Goal: Task Accomplishment & Management: Complete application form

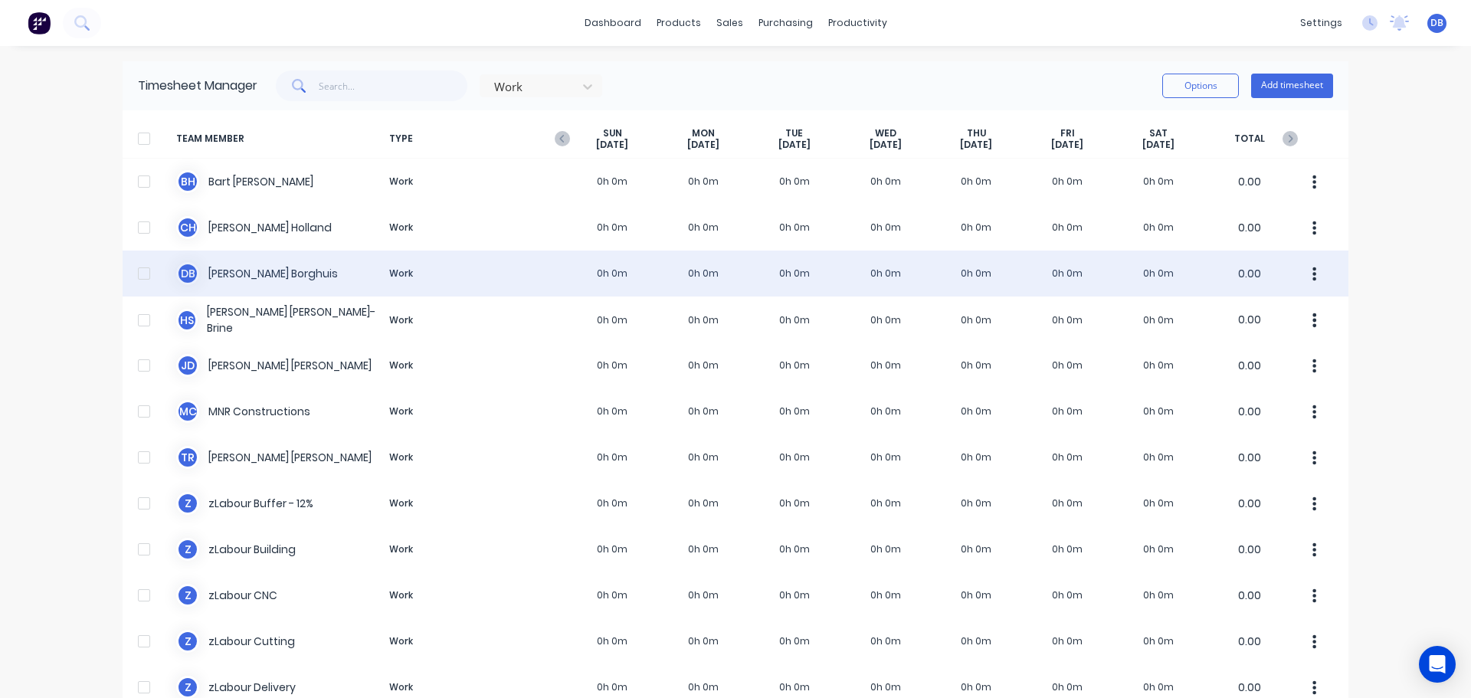
drag, startPoint x: 1413, startPoint y: 270, endPoint x: 1299, endPoint y: 287, distance: 115.3
click at [1413, 267] on div "dashboard products sales purchasing productivity dashboard products Product Cat…" at bounding box center [735, 349] width 1471 height 698
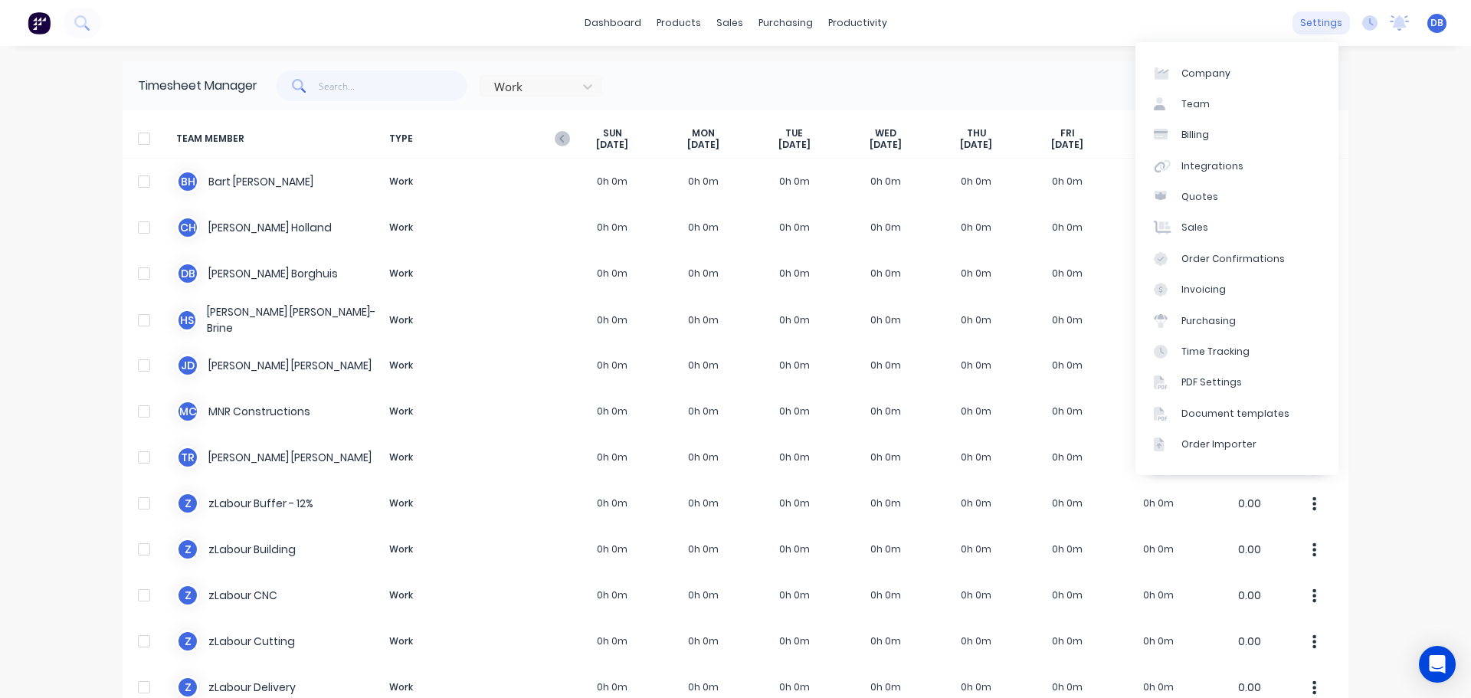
click at [1315, 21] on div "settings" at bounding box center [1320, 22] width 57 height 23
click at [1207, 169] on div "Integrations" at bounding box center [1212, 166] width 62 height 14
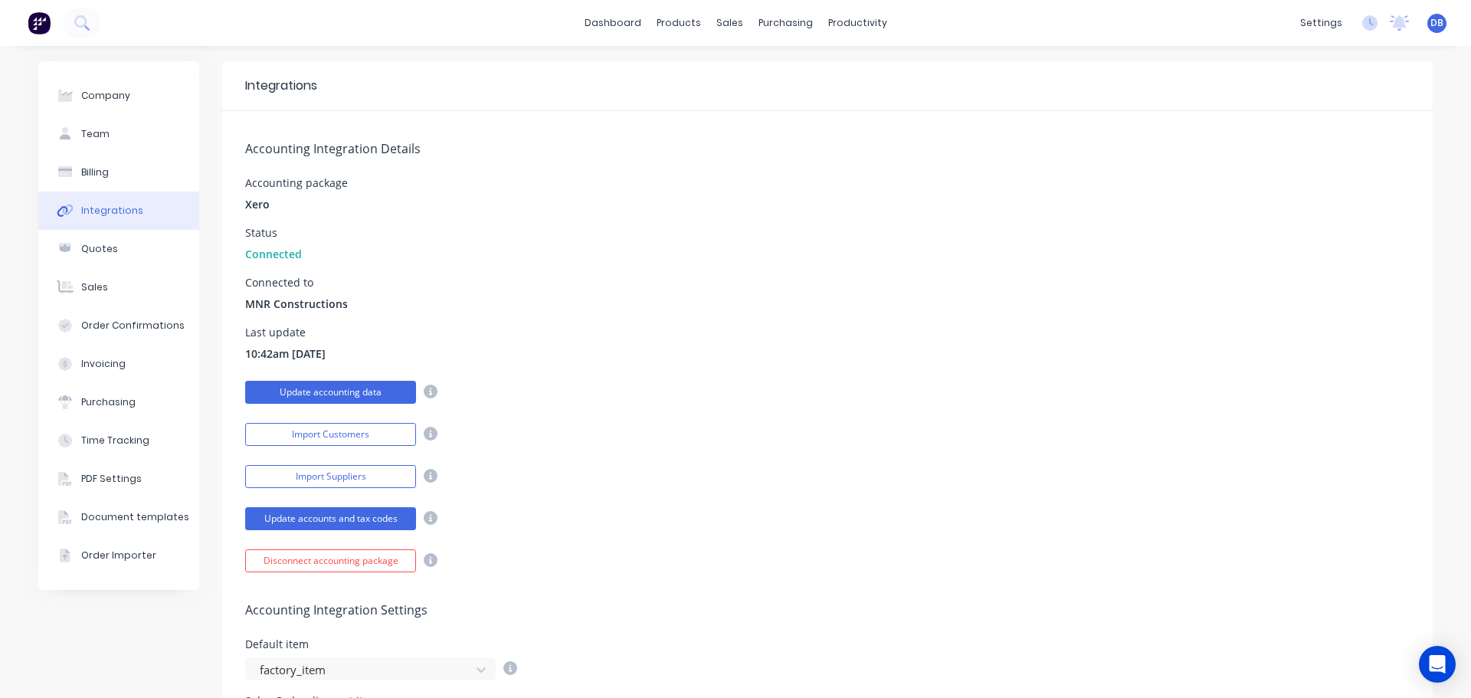
click at [347, 395] on button "Update accounting data" at bounding box center [330, 392] width 171 height 23
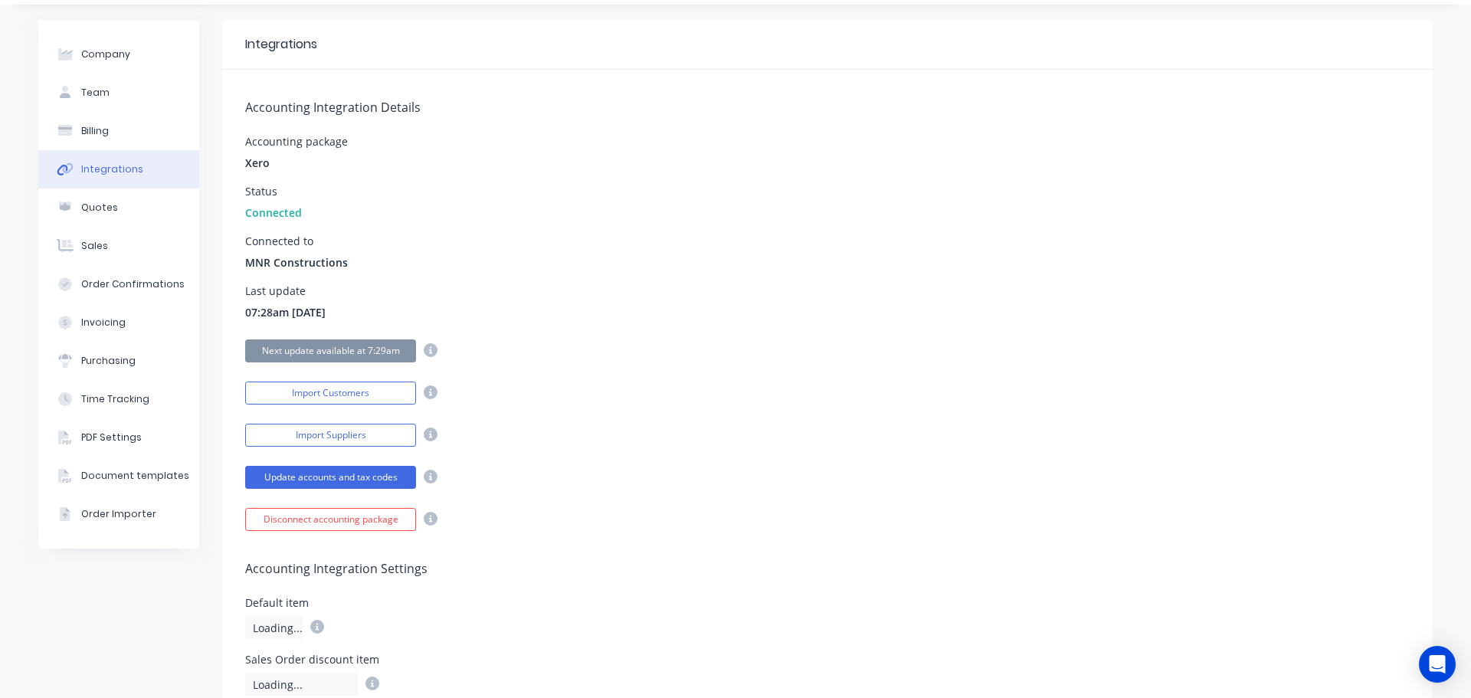
scroll to position [77, 0]
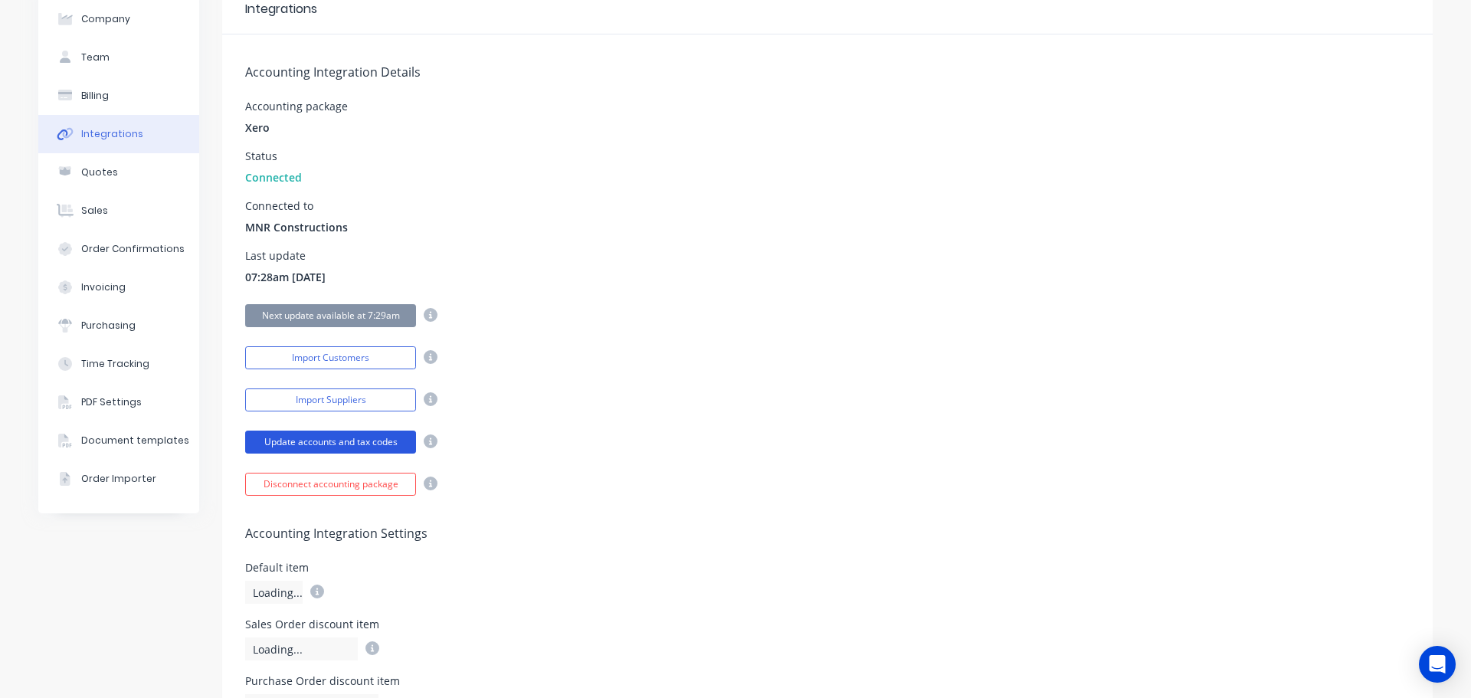
click at [360, 441] on button "Update accounts and tax codes" at bounding box center [330, 442] width 171 height 23
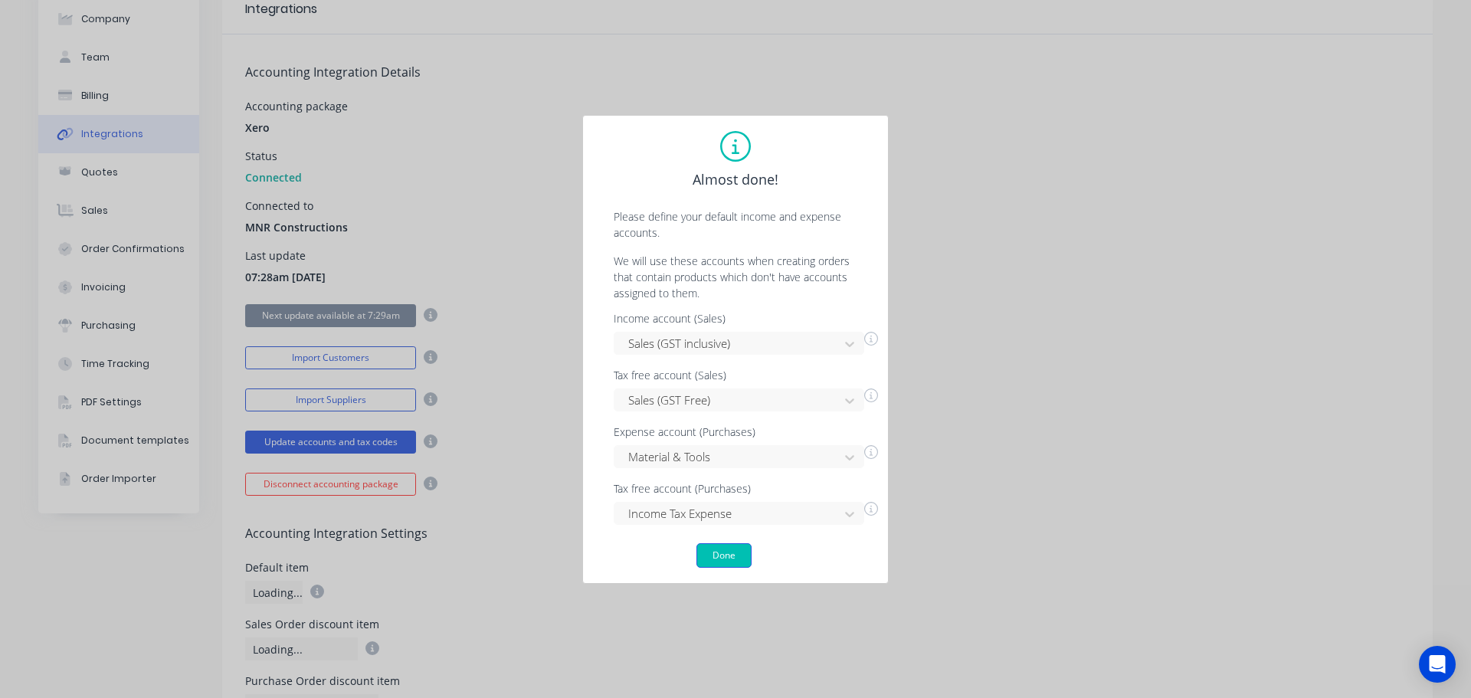
click at [728, 549] on button "Done" at bounding box center [723, 555] width 55 height 25
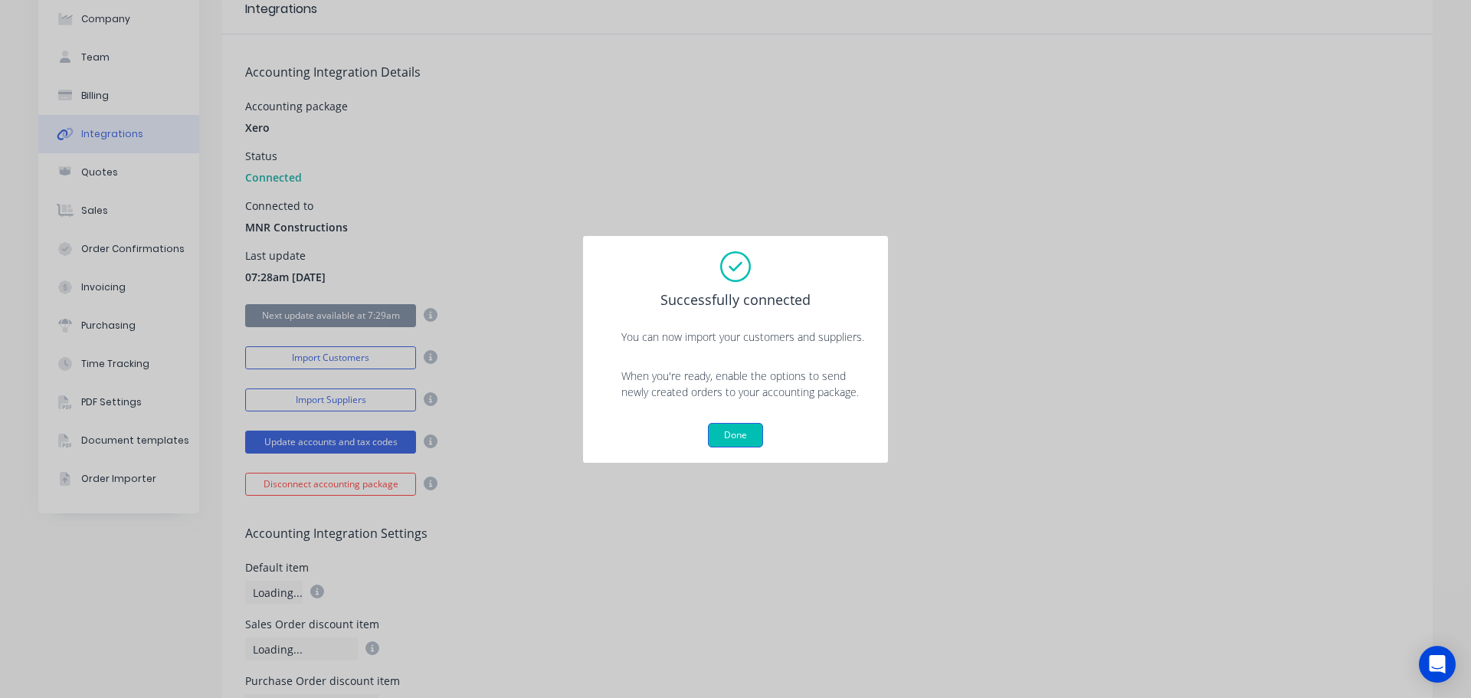
drag, startPoint x: 736, startPoint y: 441, endPoint x: 748, endPoint y: 446, distance: 13.4
click at [745, 443] on button "Done" at bounding box center [735, 435] width 55 height 25
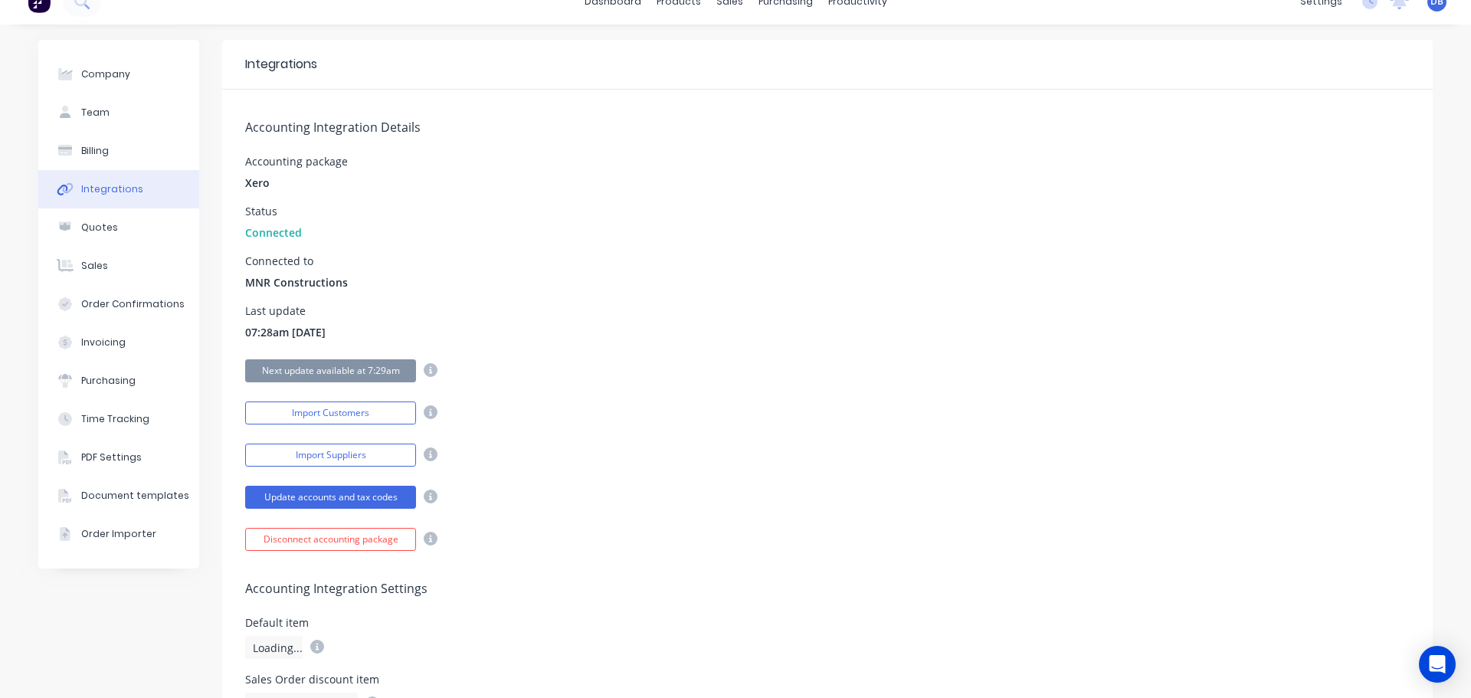
scroll to position [0, 0]
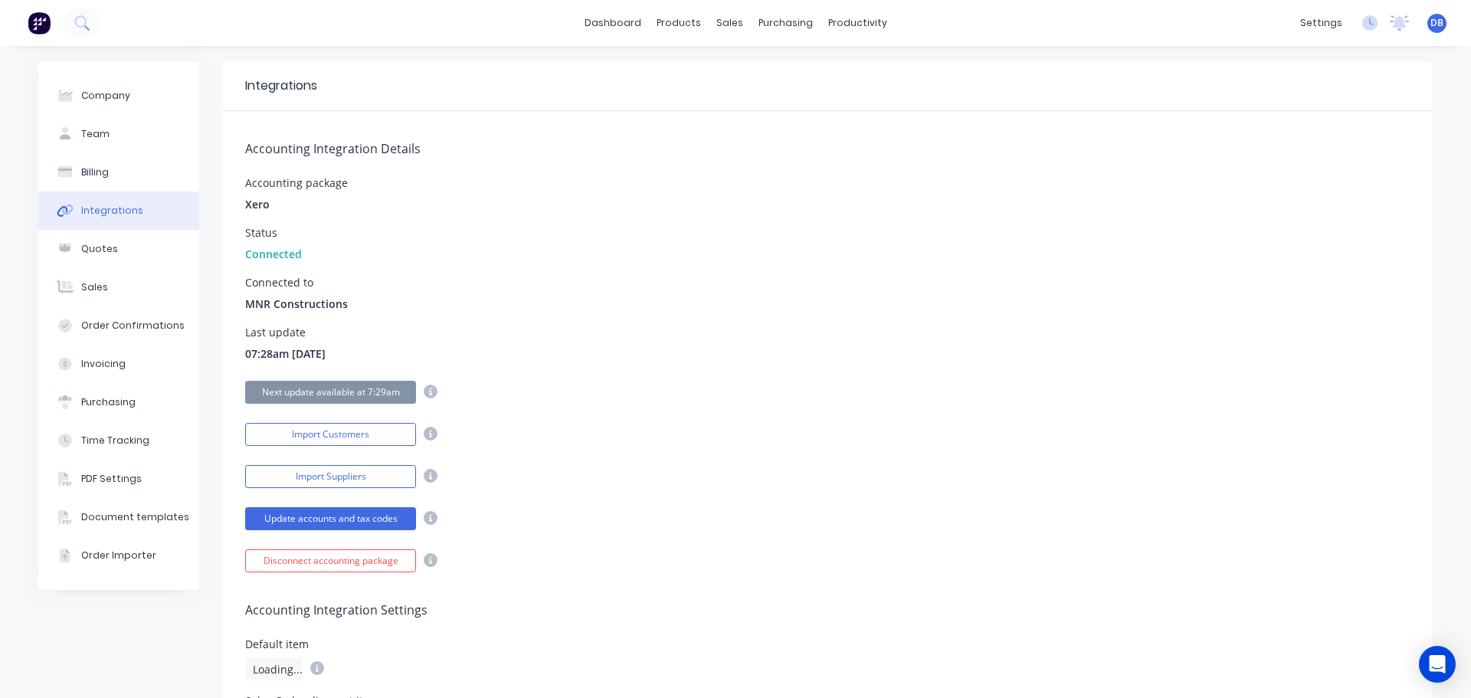
click at [1171, 273] on div "Accounting Integration Details Accounting package Xero Status Connected Connect…" at bounding box center [827, 341] width 1210 height 461
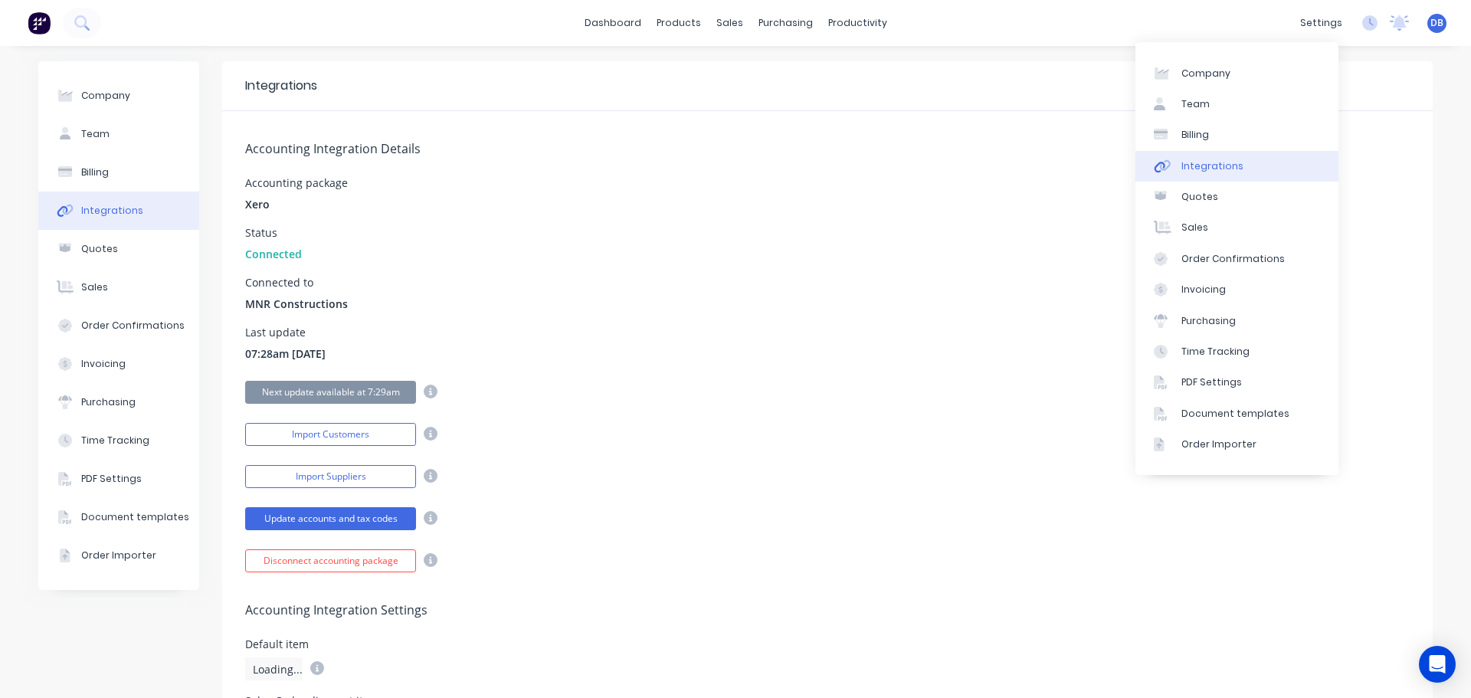
click at [1061, 264] on div "Accounting Integration Details Accounting package Xero Status Connected Connect…" at bounding box center [827, 341] width 1210 height 461
click at [1299, 216] on link "Sales" at bounding box center [1236, 227] width 203 height 31
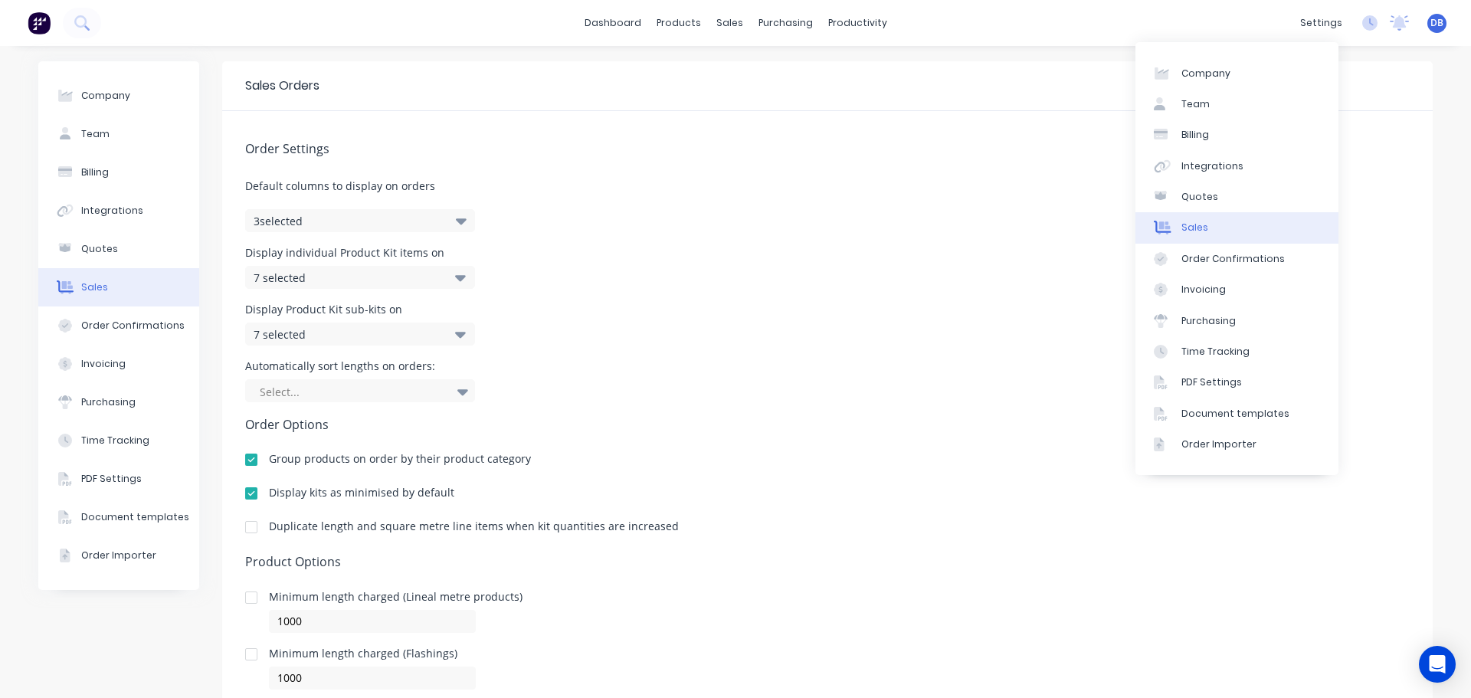
click at [1302, 215] on link "Sales" at bounding box center [1236, 227] width 203 height 31
click at [1215, 114] on link "Team" at bounding box center [1236, 104] width 203 height 31
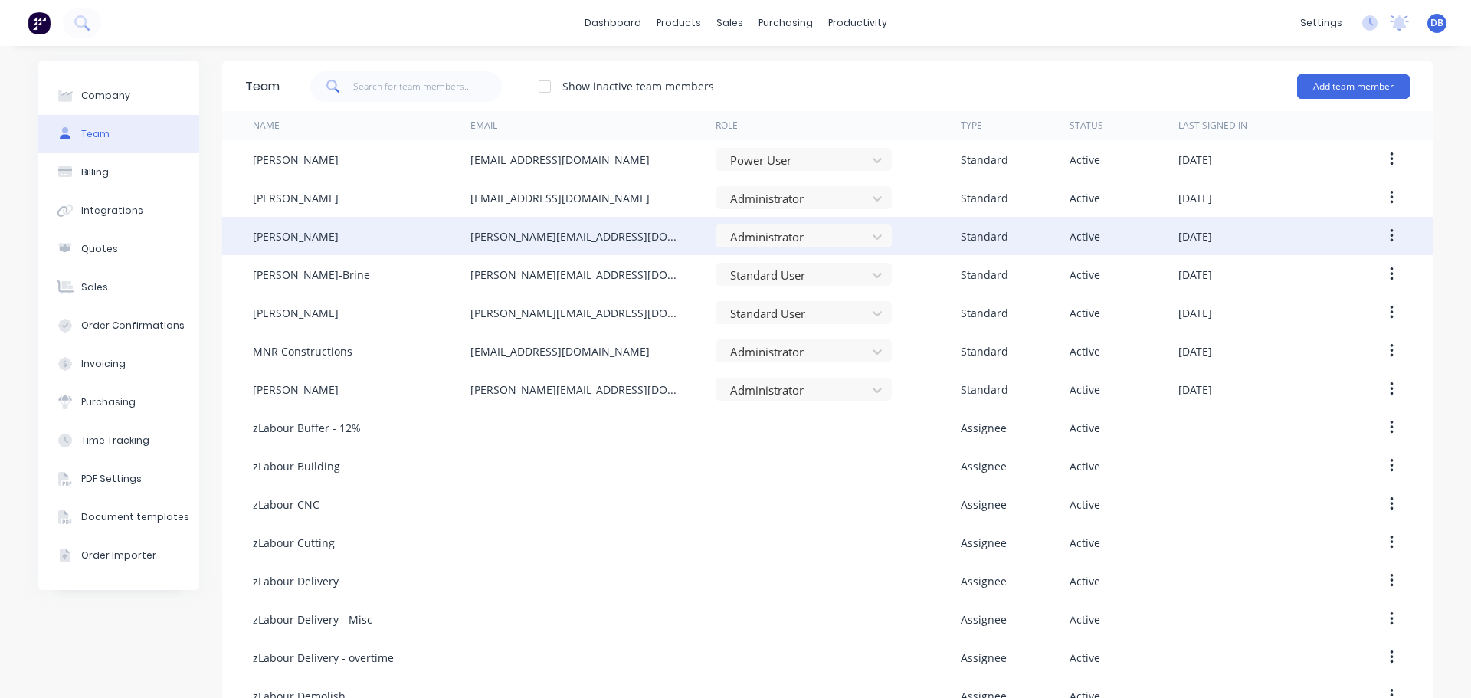
click at [336, 244] on div "[PERSON_NAME]" at bounding box center [362, 236] width 218 height 38
click at [285, 235] on div "[PERSON_NAME]" at bounding box center [296, 236] width 86 height 16
click at [260, 253] on div "[PERSON_NAME]" at bounding box center [362, 236] width 218 height 38
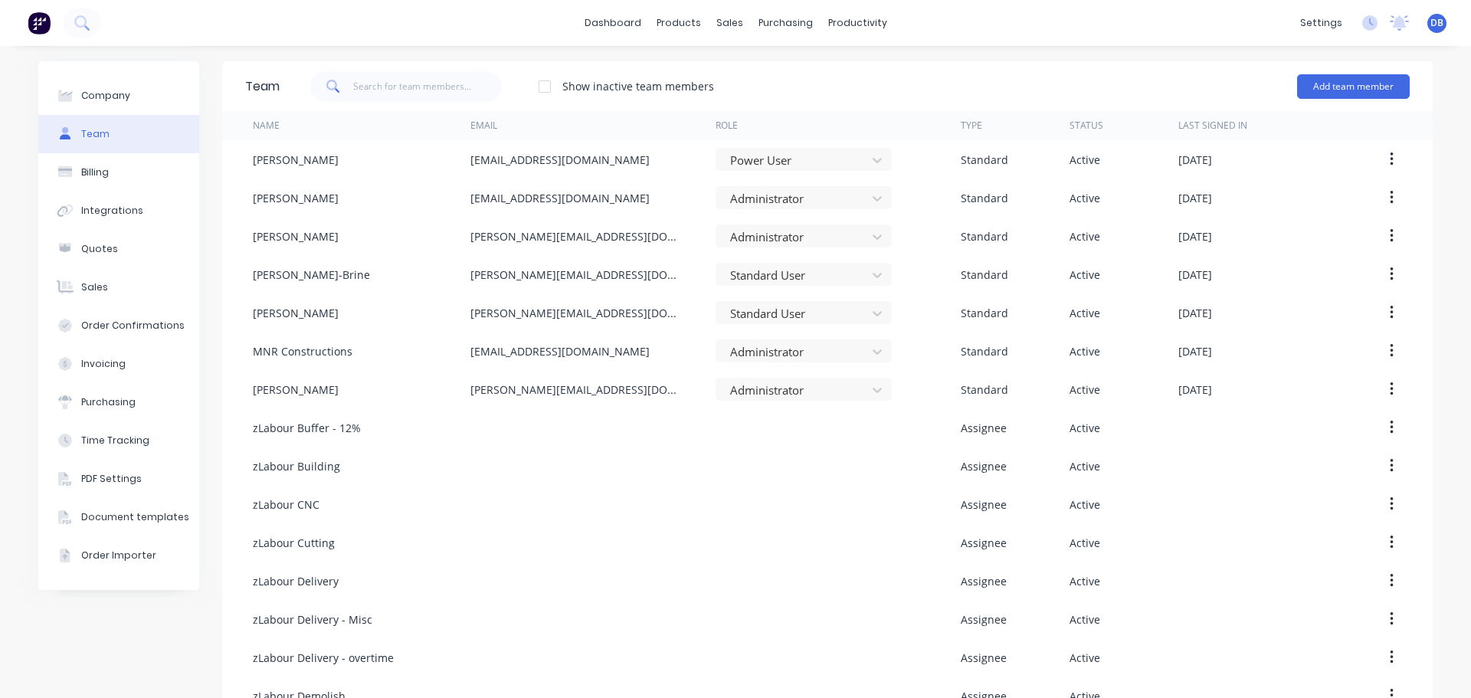
click at [1161, 70] on div "Show inactive team members Add team member" at bounding box center [845, 87] width 1130 height 46
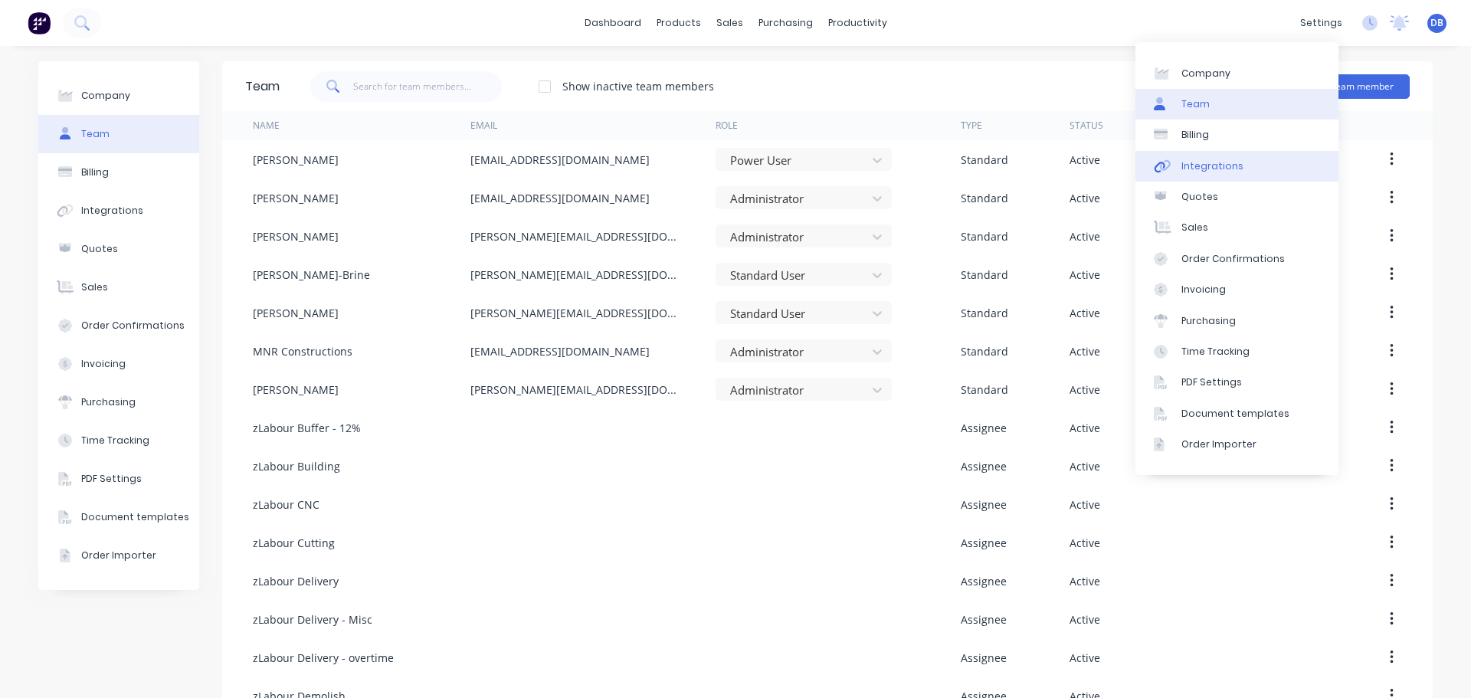
click at [1217, 167] on div "Integrations" at bounding box center [1212, 166] width 62 height 14
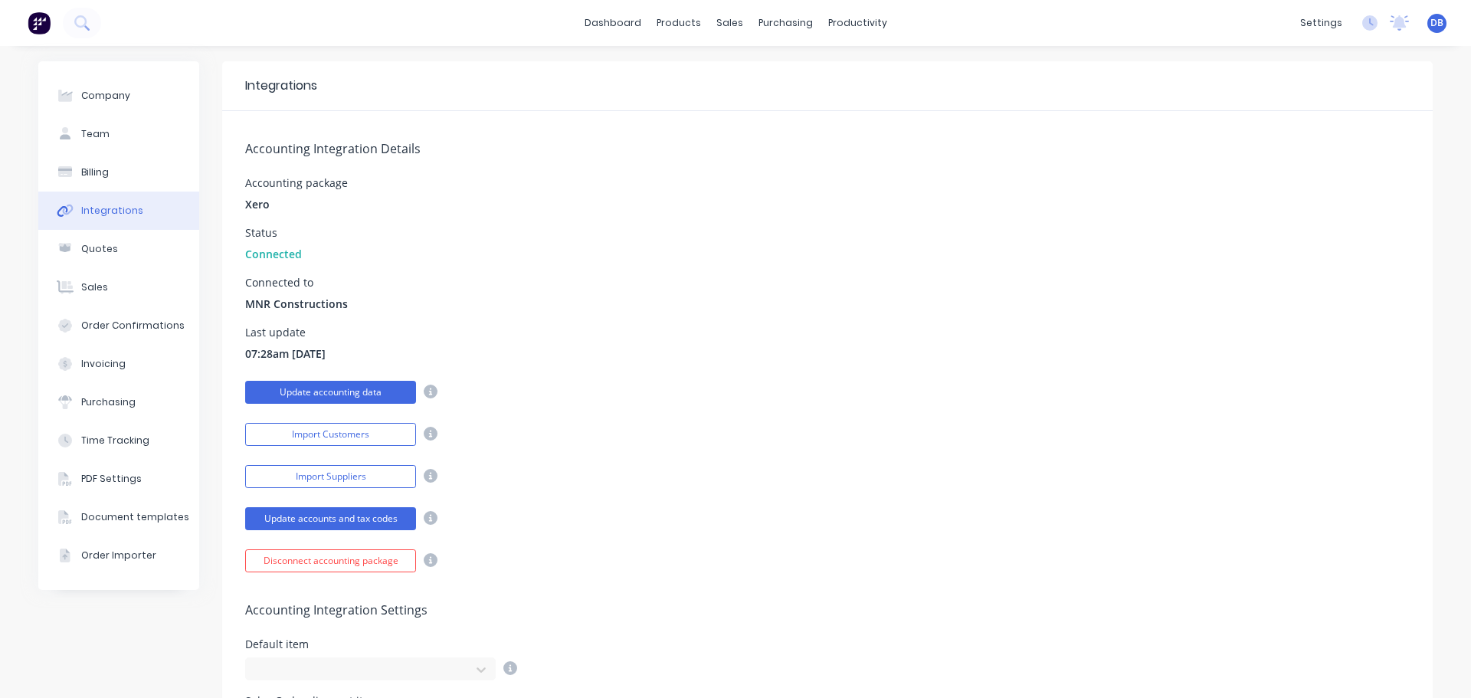
click at [319, 384] on button "Update accounting data" at bounding box center [330, 392] width 171 height 23
click at [320, 522] on button "Update accounts and tax codes" at bounding box center [330, 518] width 171 height 23
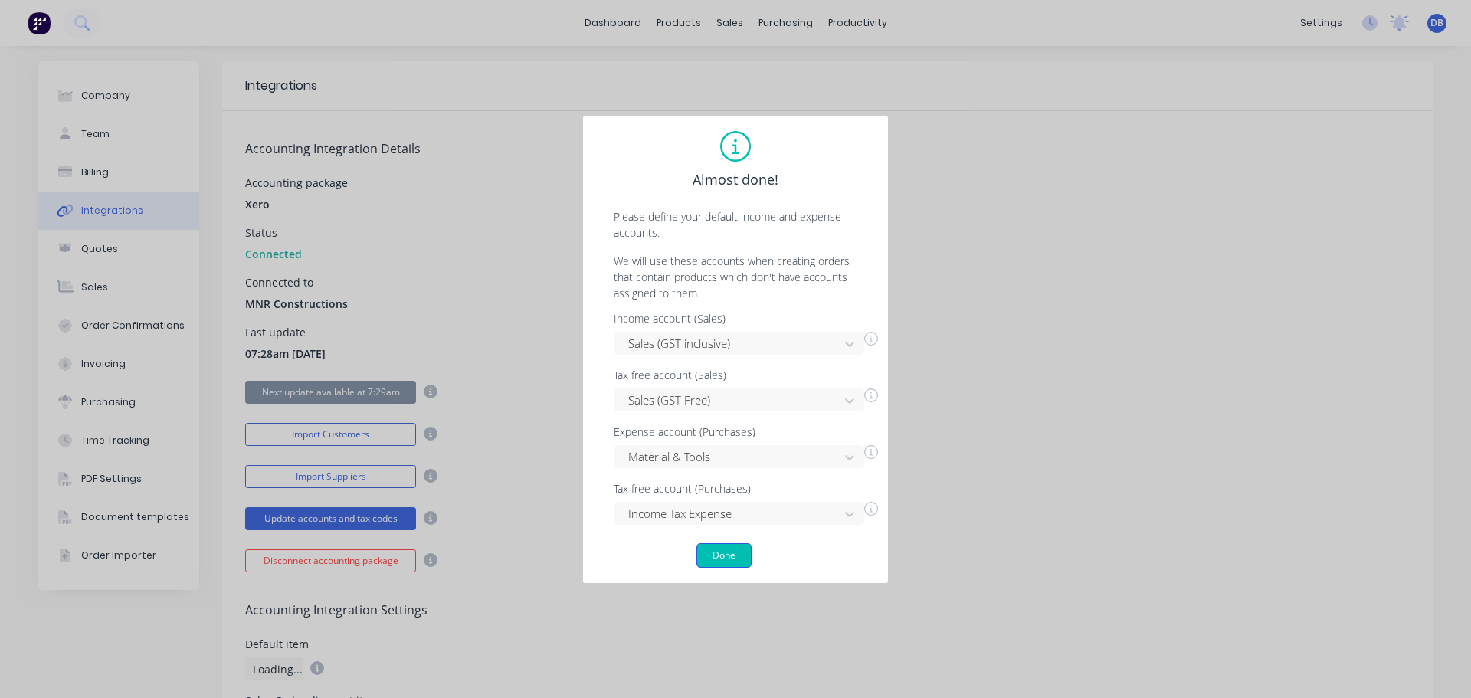
click at [714, 553] on button "Done" at bounding box center [723, 555] width 55 height 25
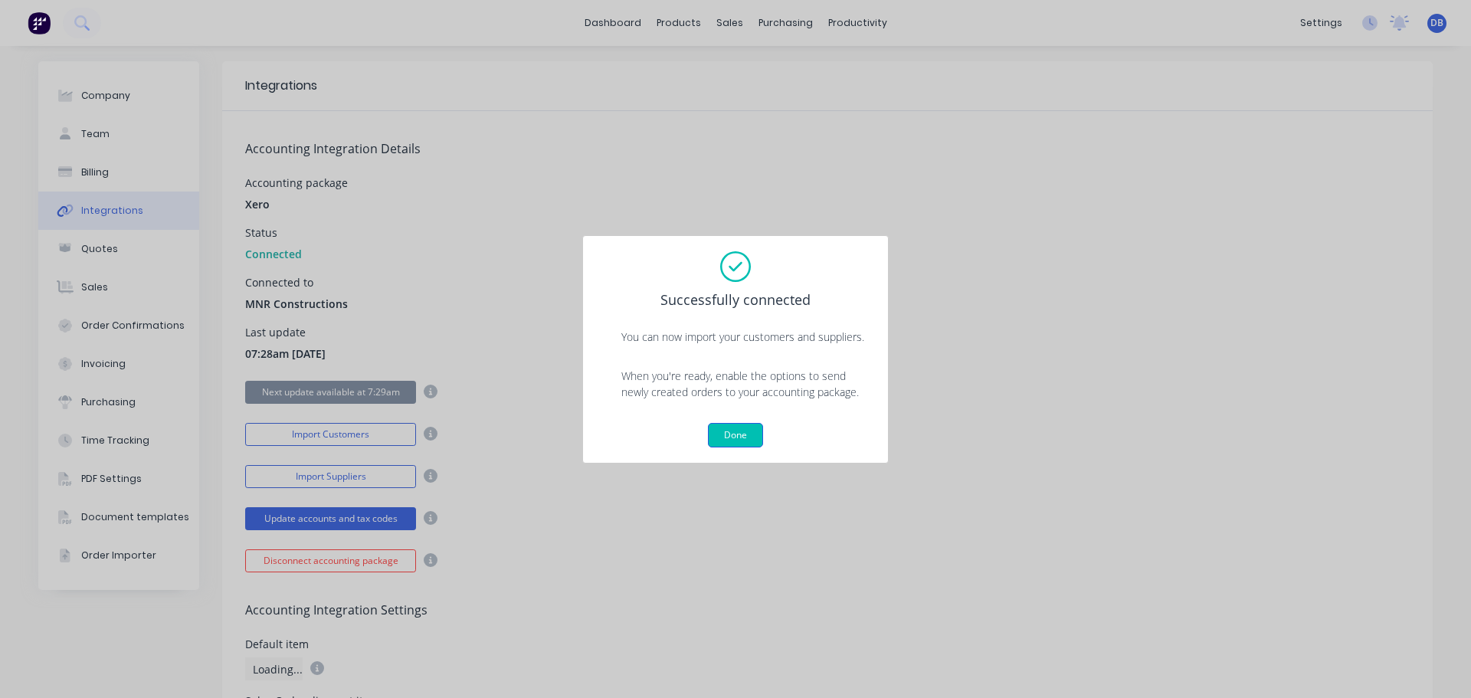
drag, startPoint x: 746, startPoint y: 434, endPoint x: 856, endPoint y: 469, distance: 114.8
click at [748, 434] on button "Done" at bounding box center [735, 435] width 55 height 25
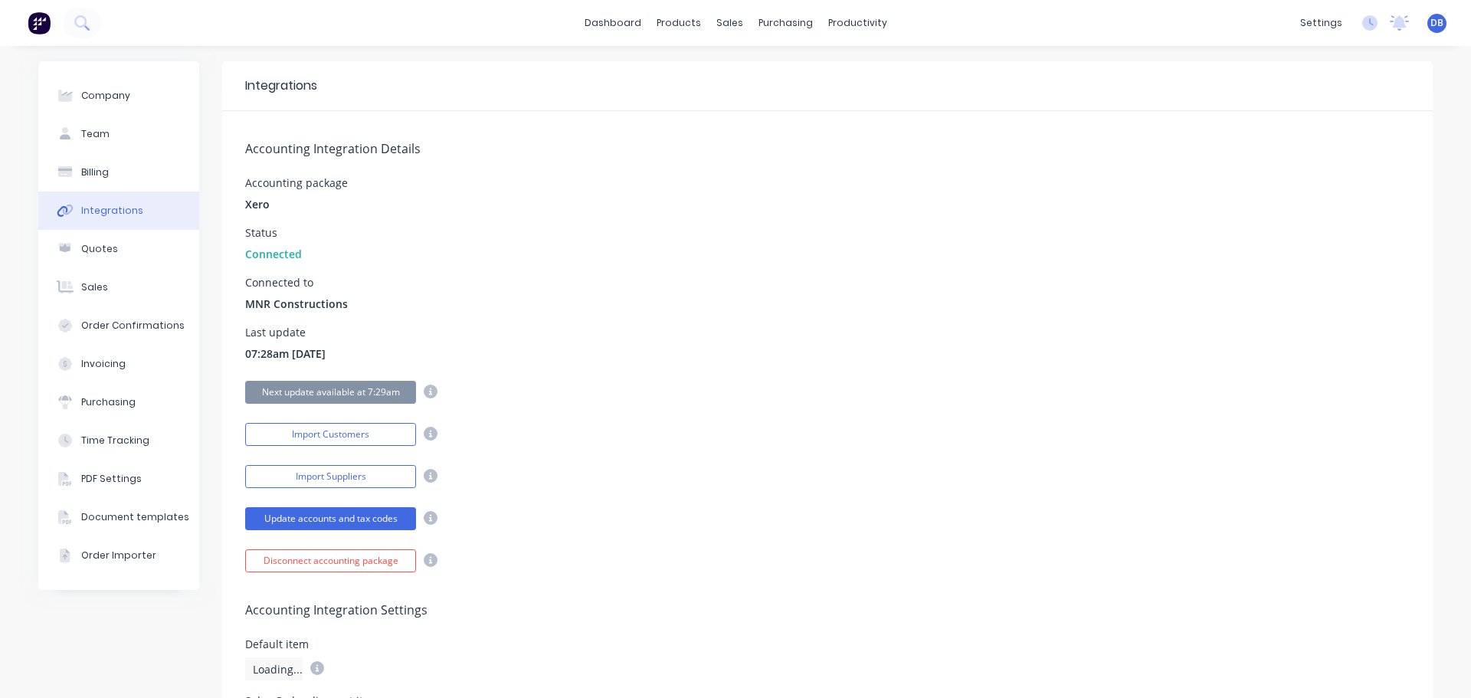
click at [968, 351] on div "Last update 07:28am [DATE]" at bounding box center [827, 344] width 1164 height 34
click at [962, 332] on div "Last update 07:28am [DATE]" at bounding box center [827, 344] width 1164 height 34
drag, startPoint x: 866, startPoint y: 181, endPoint x: 882, endPoint y: 179, distance: 15.4
click at [876, 181] on div "Accounting package Xero" at bounding box center [827, 195] width 1164 height 34
click at [1259, 247] on div "Status Connected" at bounding box center [827, 245] width 1164 height 34
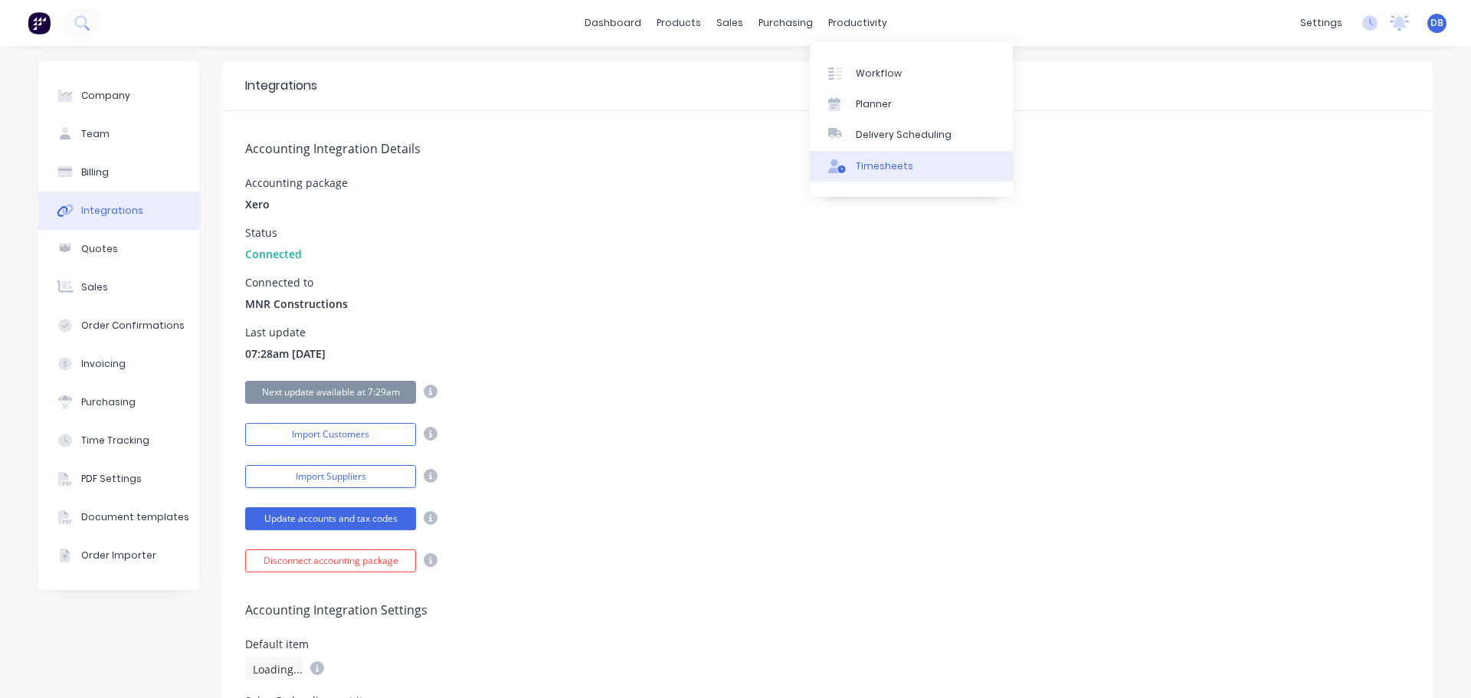
drag, startPoint x: 887, startPoint y: 168, endPoint x: 895, endPoint y: 171, distance: 8.3
click at [887, 168] on div "Timesheets" at bounding box center [884, 166] width 57 height 14
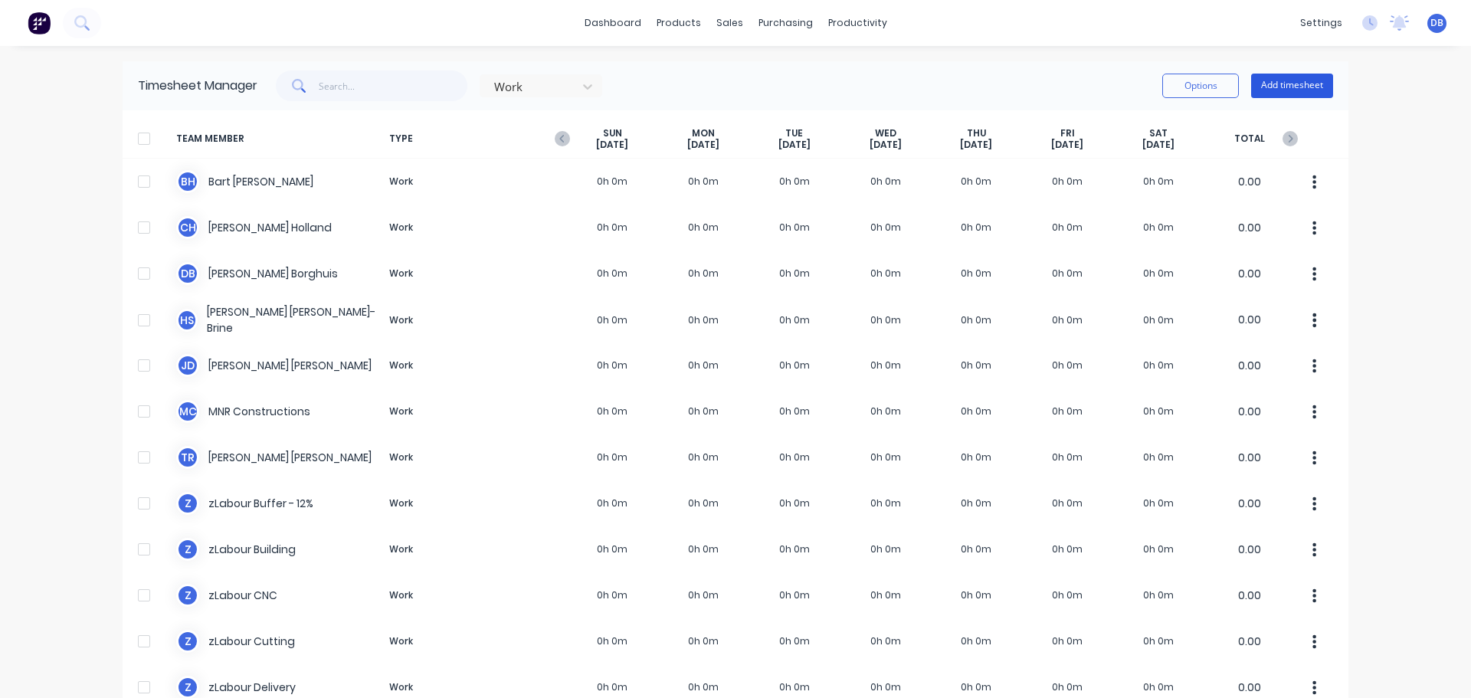
click at [1290, 88] on button "Add timesheet" at bounding box center [1292, 86] width 82 height 25
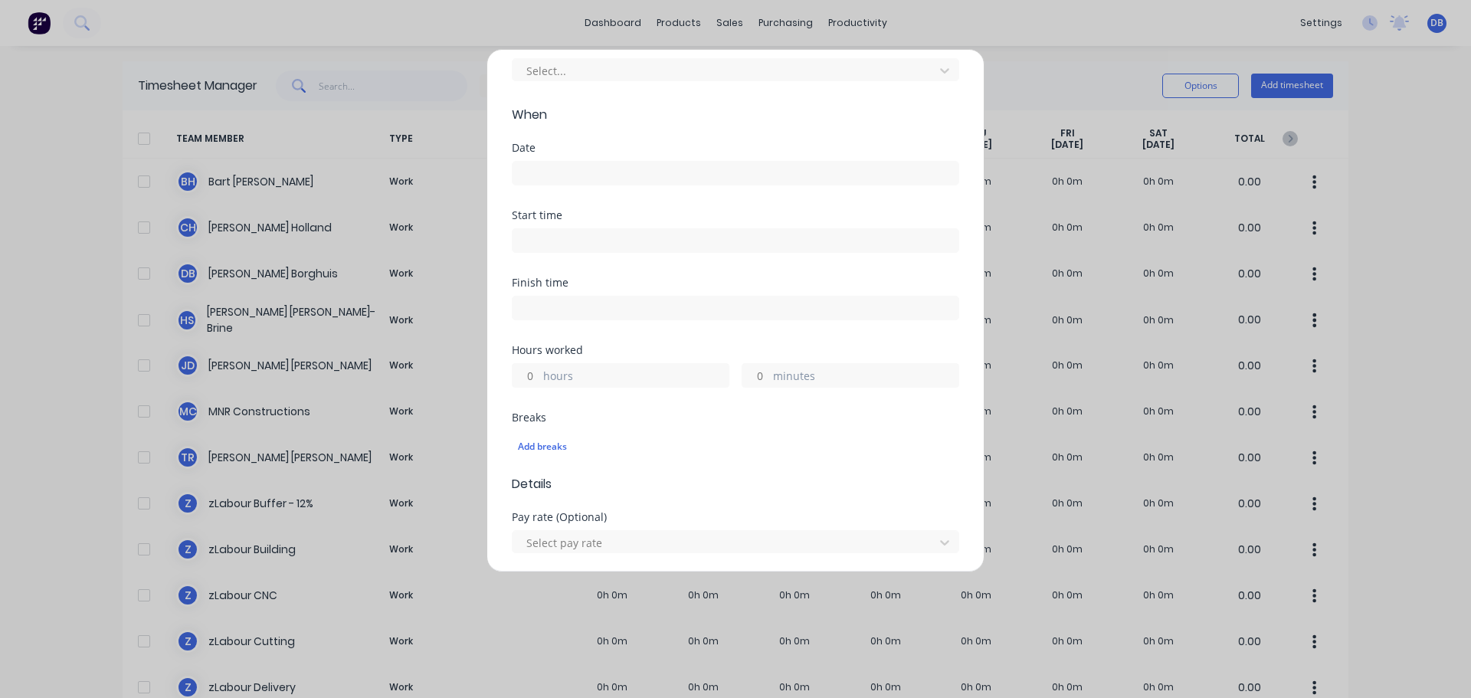
scroll to position [306, 0]
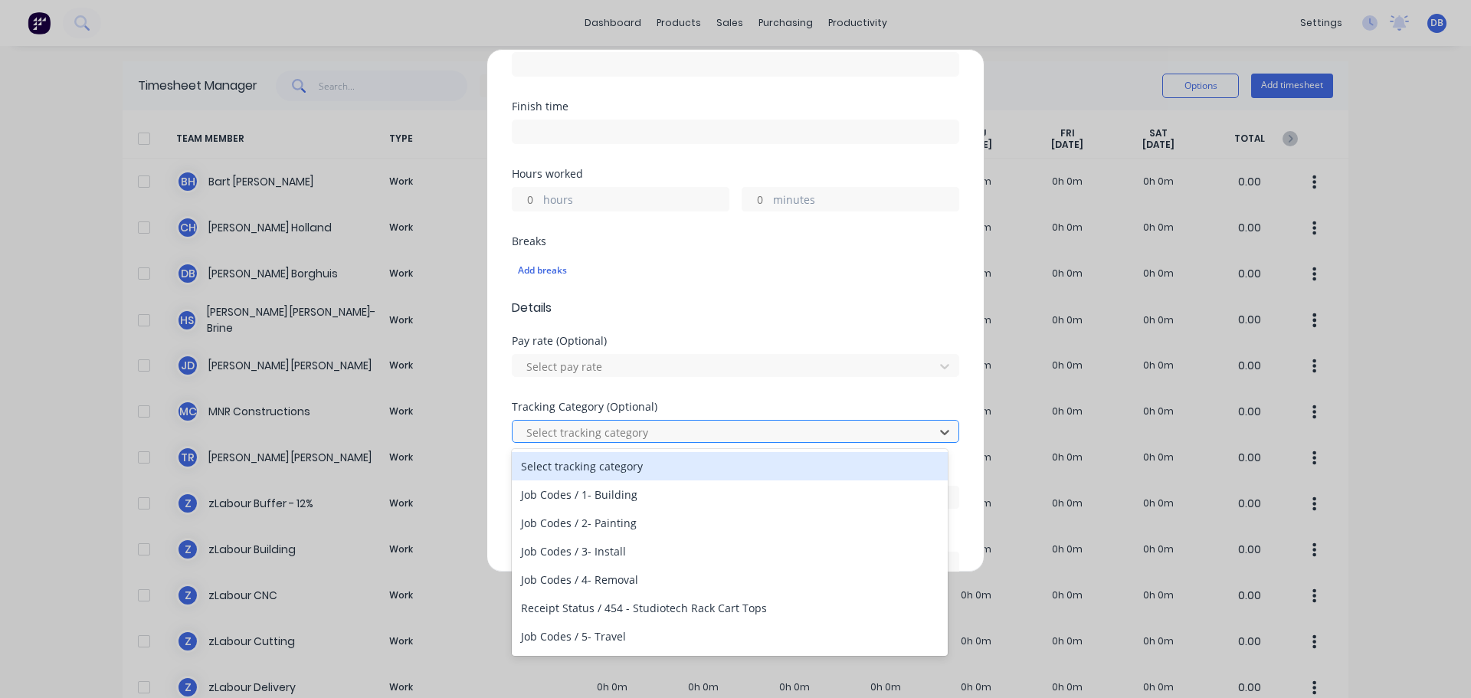
click at [685, 429] on div at bounding box center [725, 432] width 401 height 19
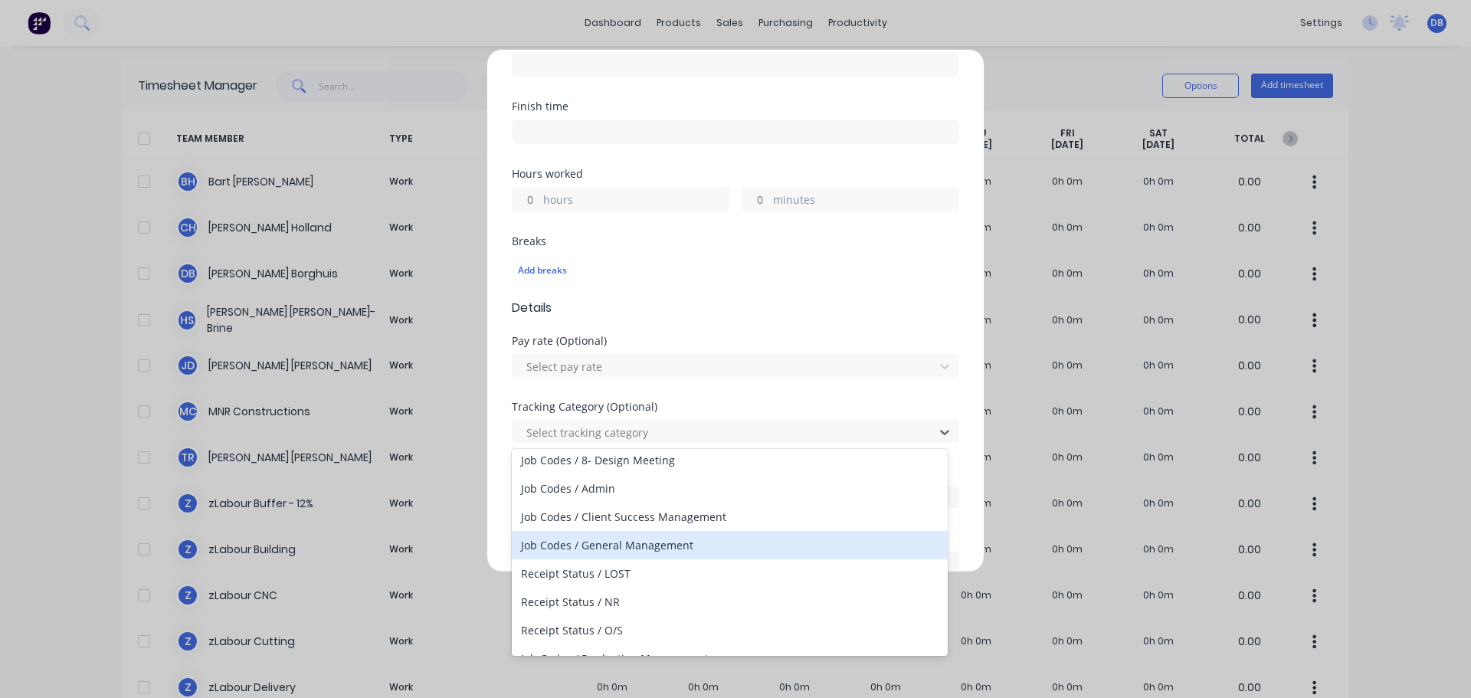
scroll to position [185, 0]
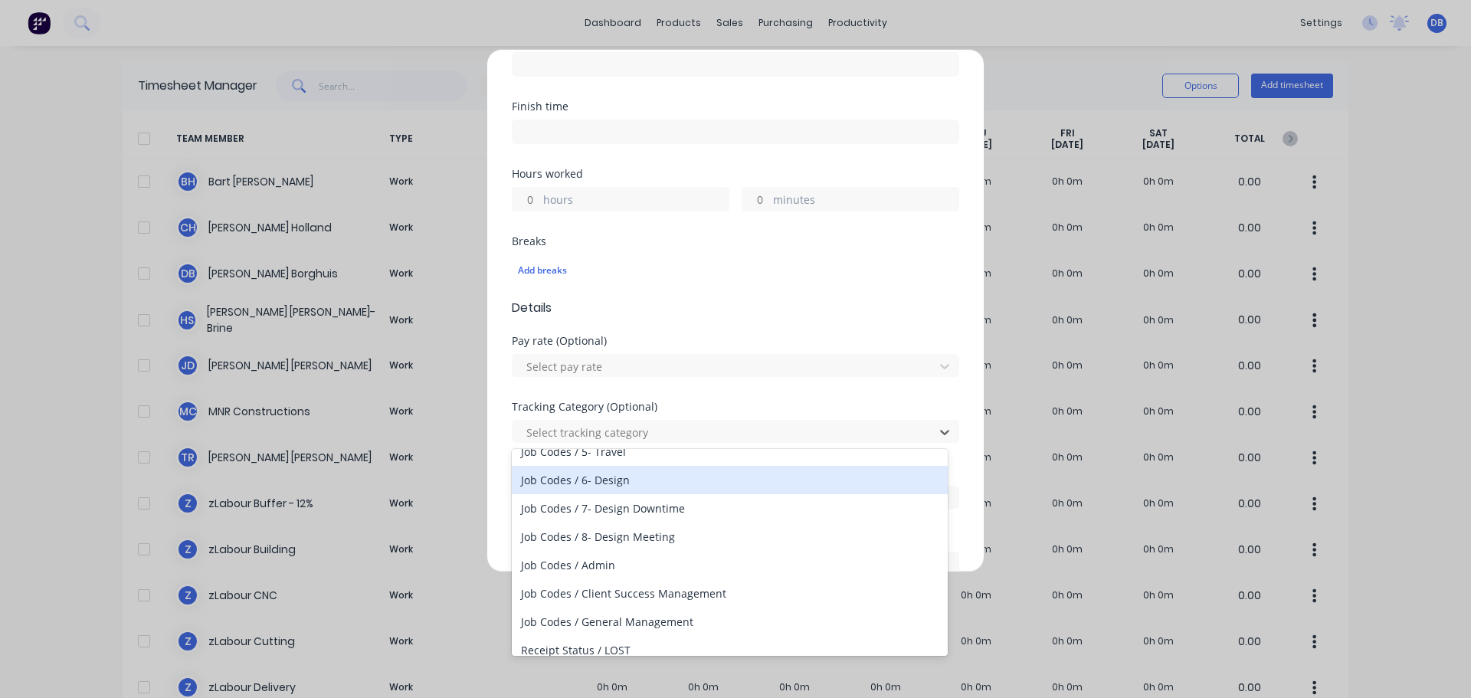
click at [844, 340] on div "Pay rate (Optional)" at bounding box center [735, 341] width 447 height 11
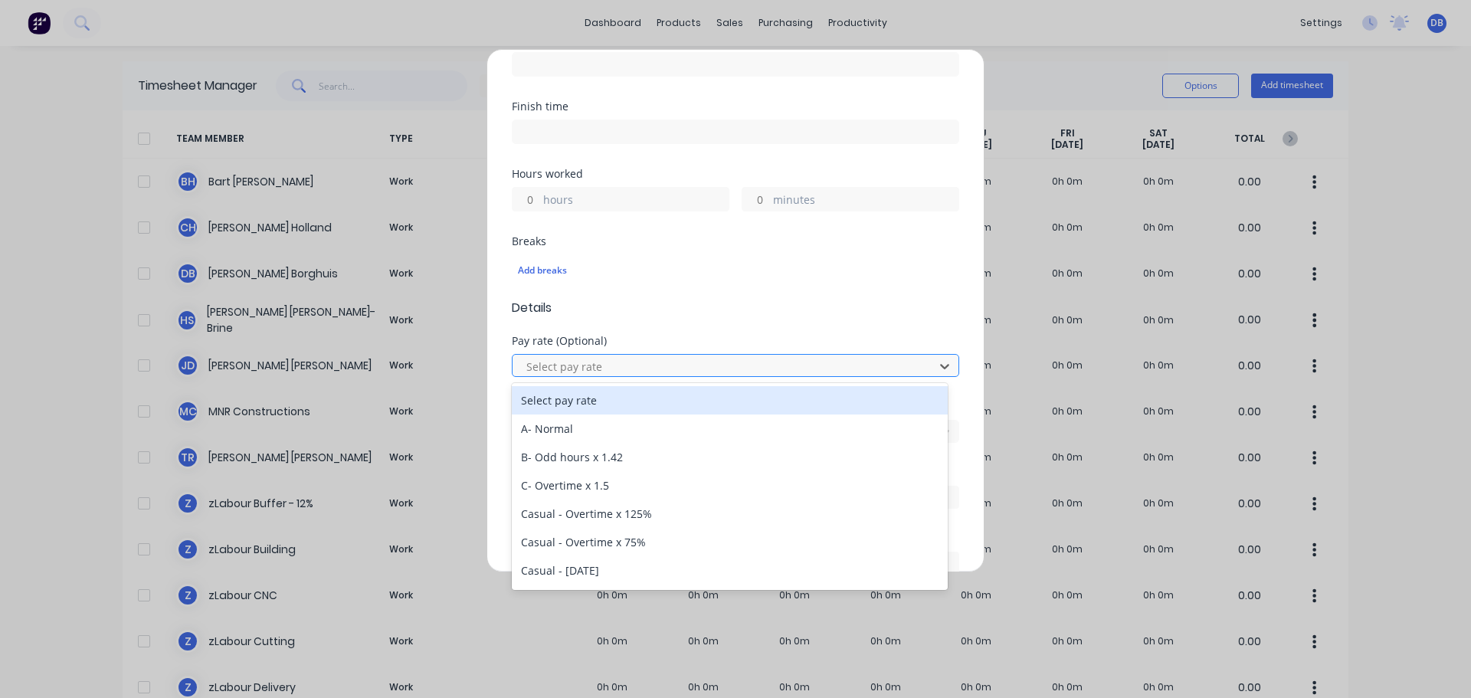
click at [826, 370] on div at bounding box center [725, 366] width 401 height 19
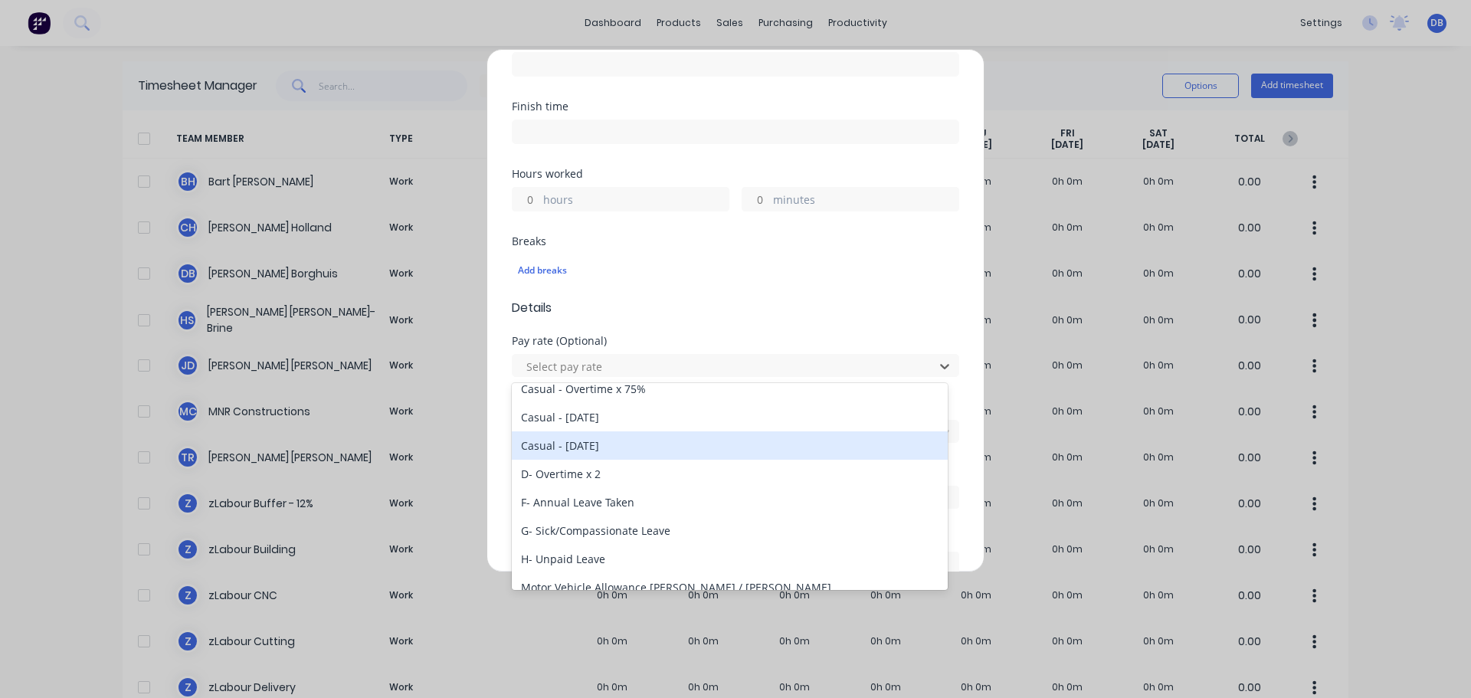
scroll to position [306, 0]
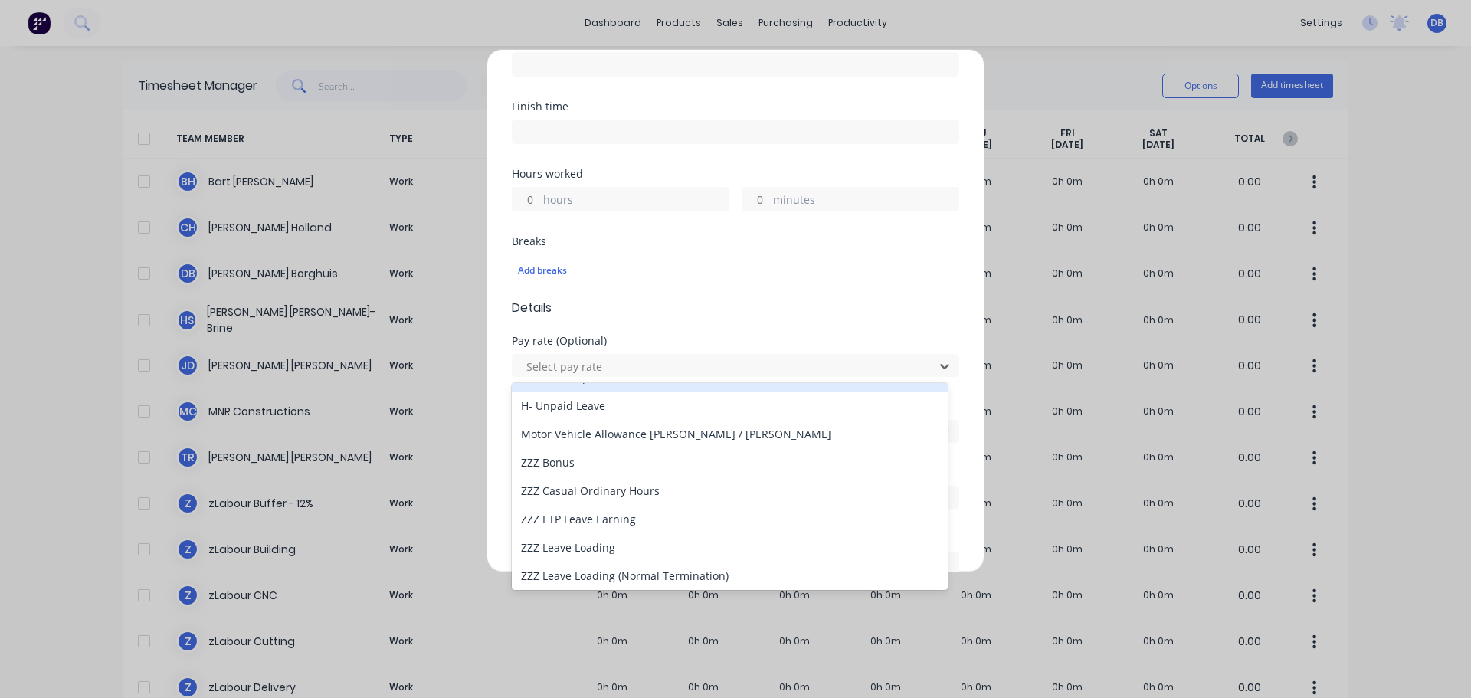
click at [847, 300] on span "Details" at bounding box center [735, 308] width 447 height 18
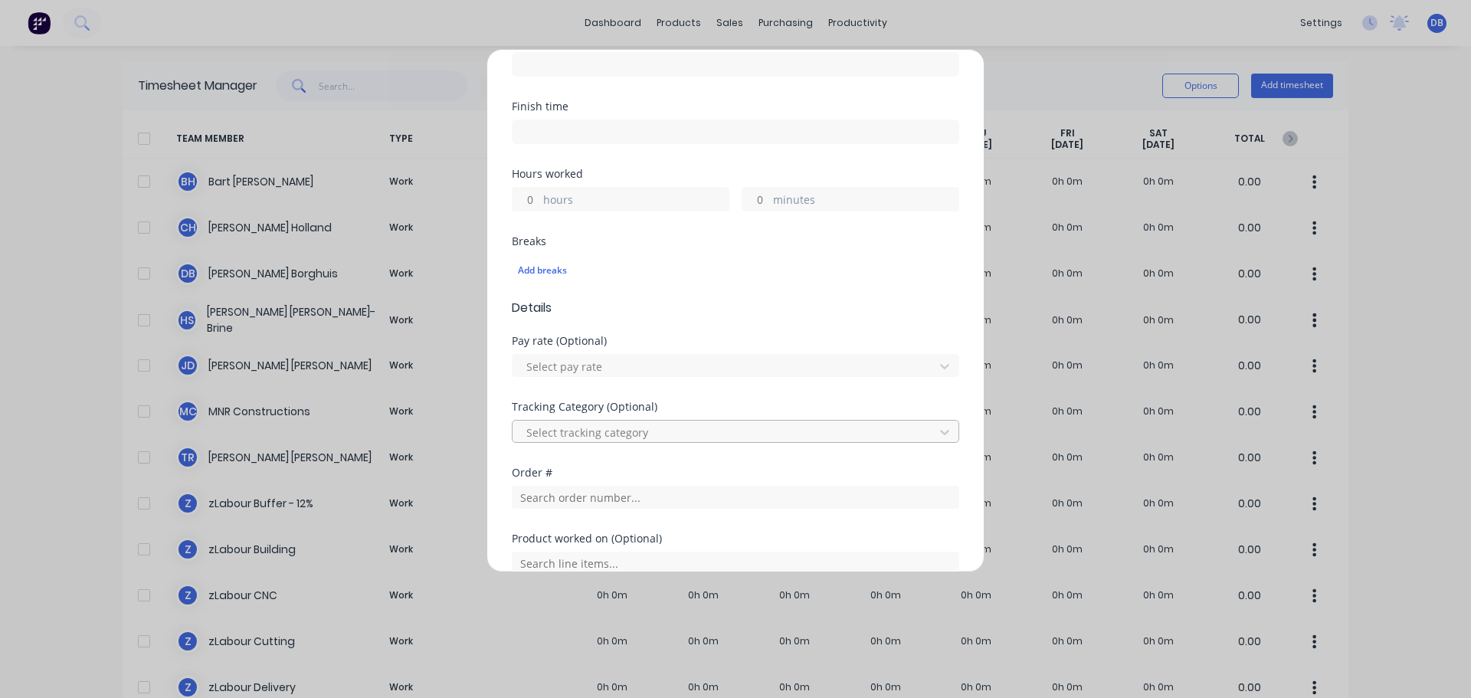
click at [833, 430] on div at bounding box center [725, 432] width 401 height 19
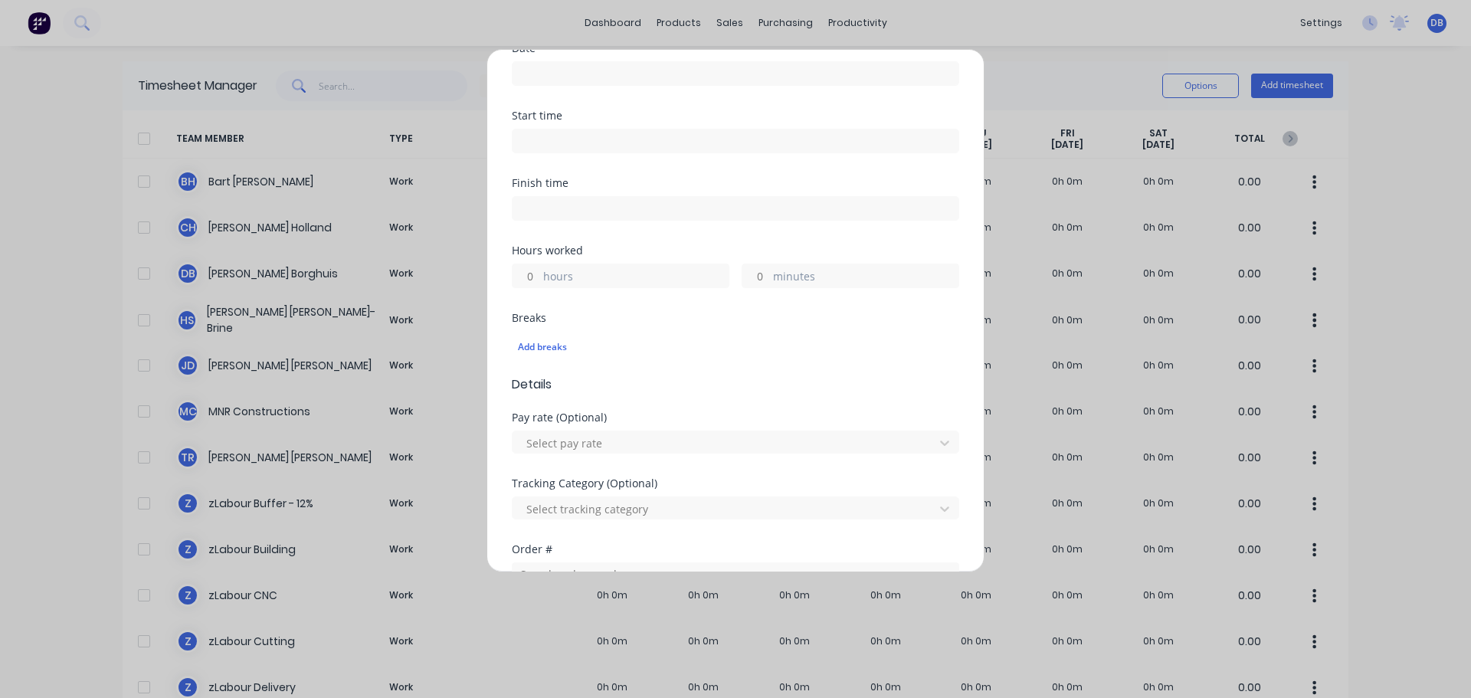
drag, startPoint x: 835, startPoint y: 512, endPoint x: 568, endPoint y: 461, distance: 271.4
click at [568, 461] on div "Pay rate (Optional) Select pay rate" at bounding box center [735, 445] width 447 height 66
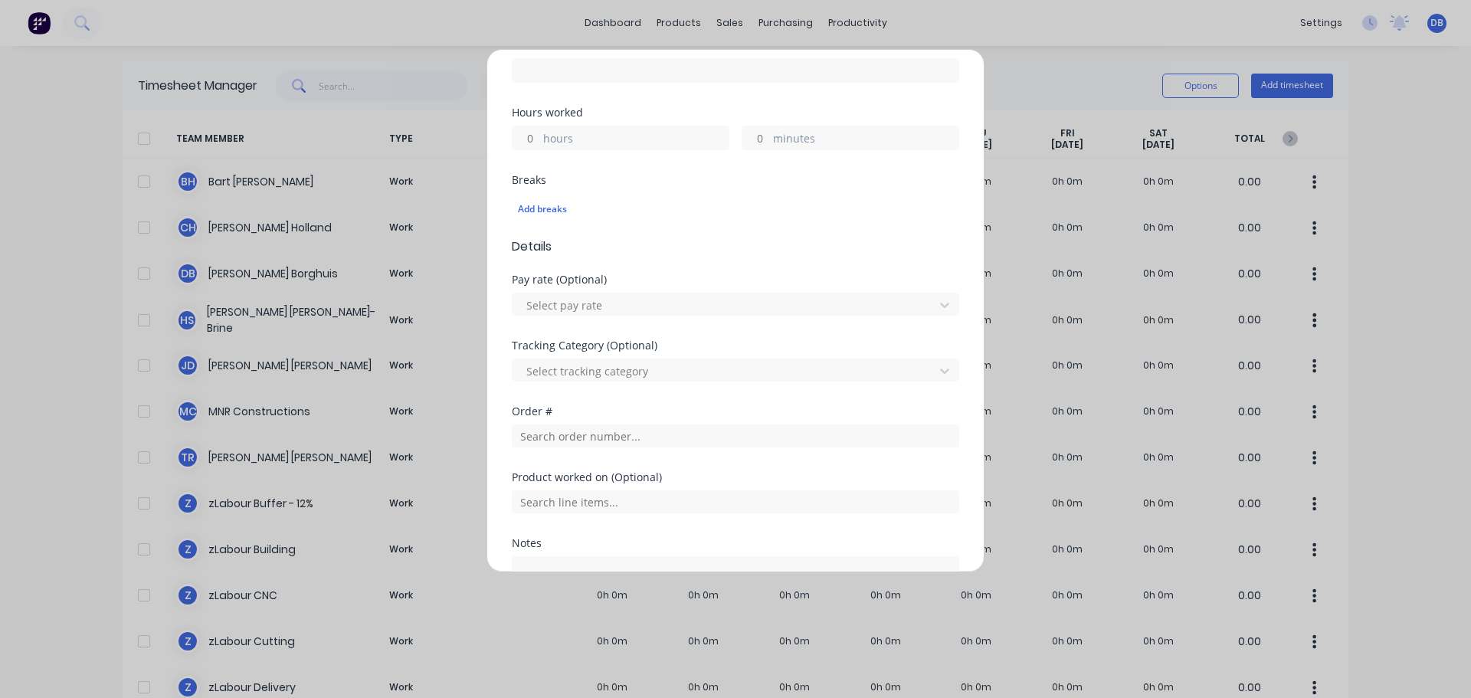
scroll to position [460, 0]
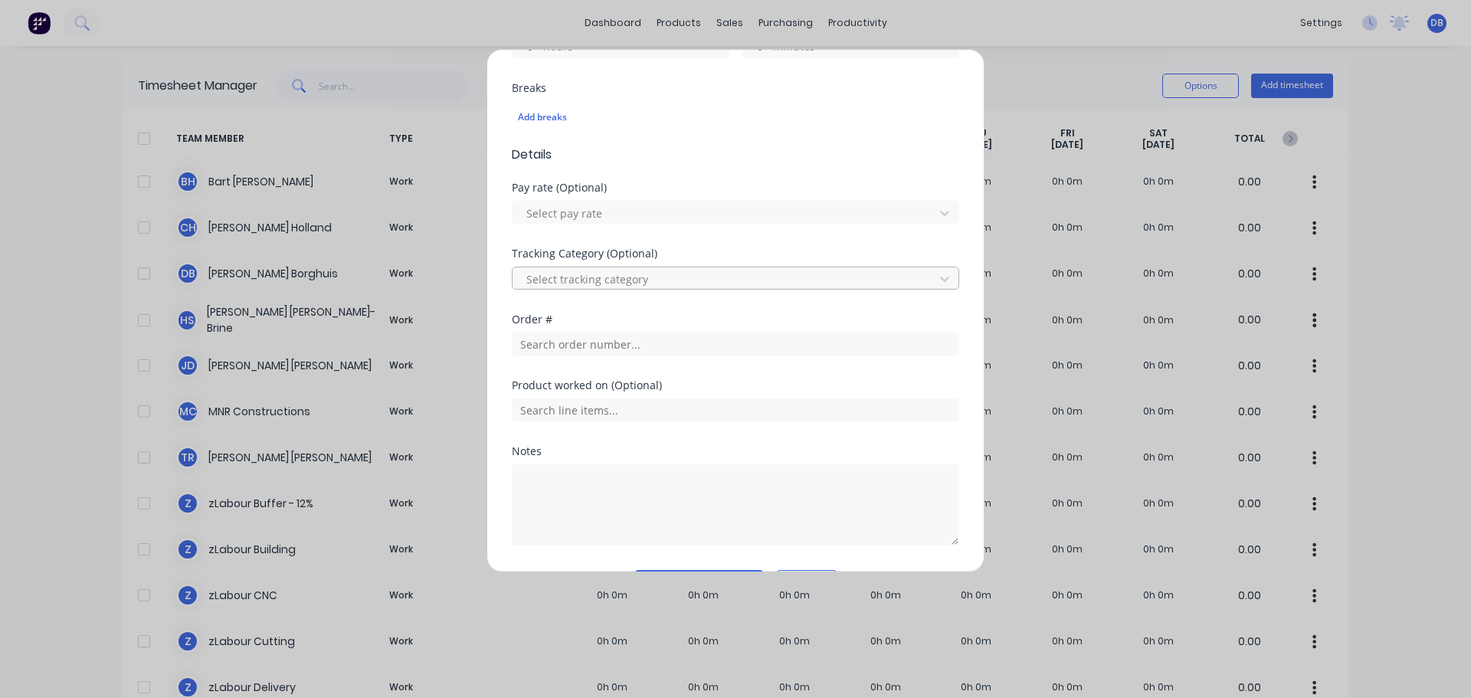
click at [661, 280] on div at bounding box center [725, 279] width 401 height 19
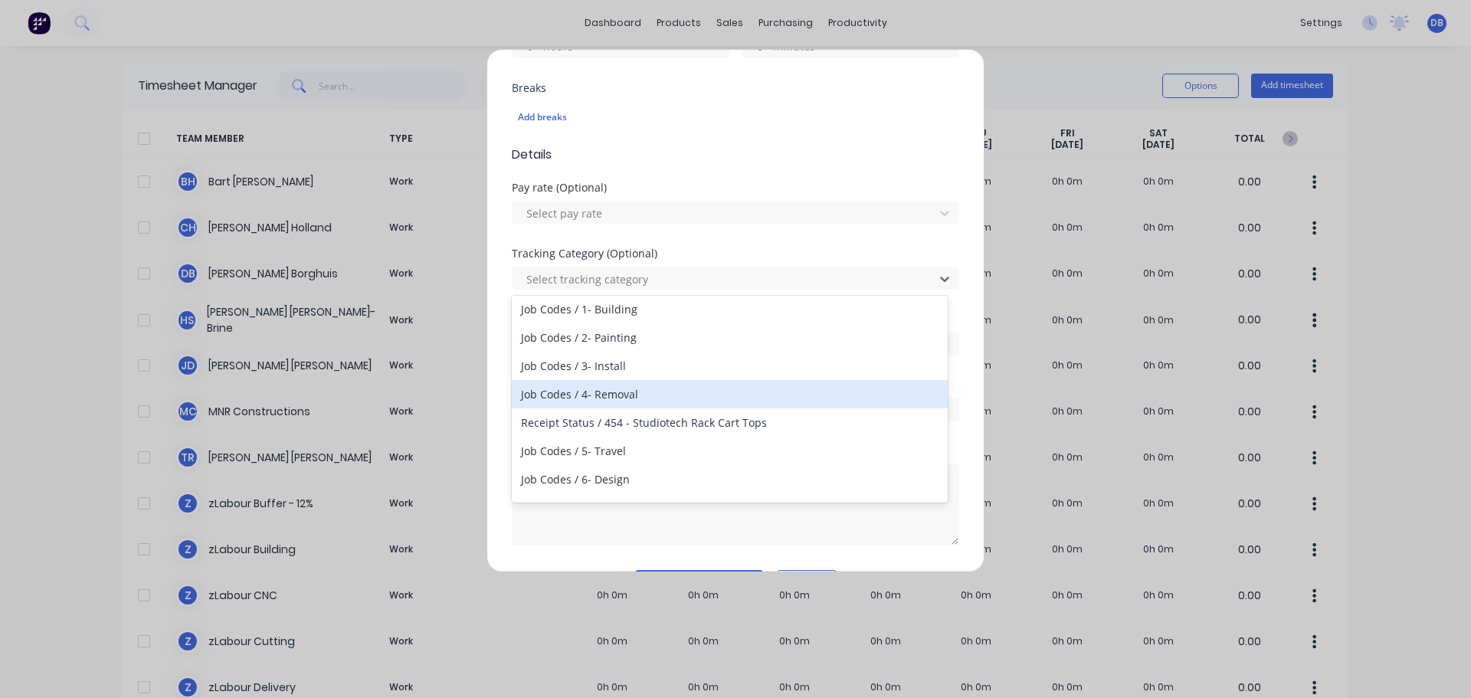
scroll to position [31, 0]
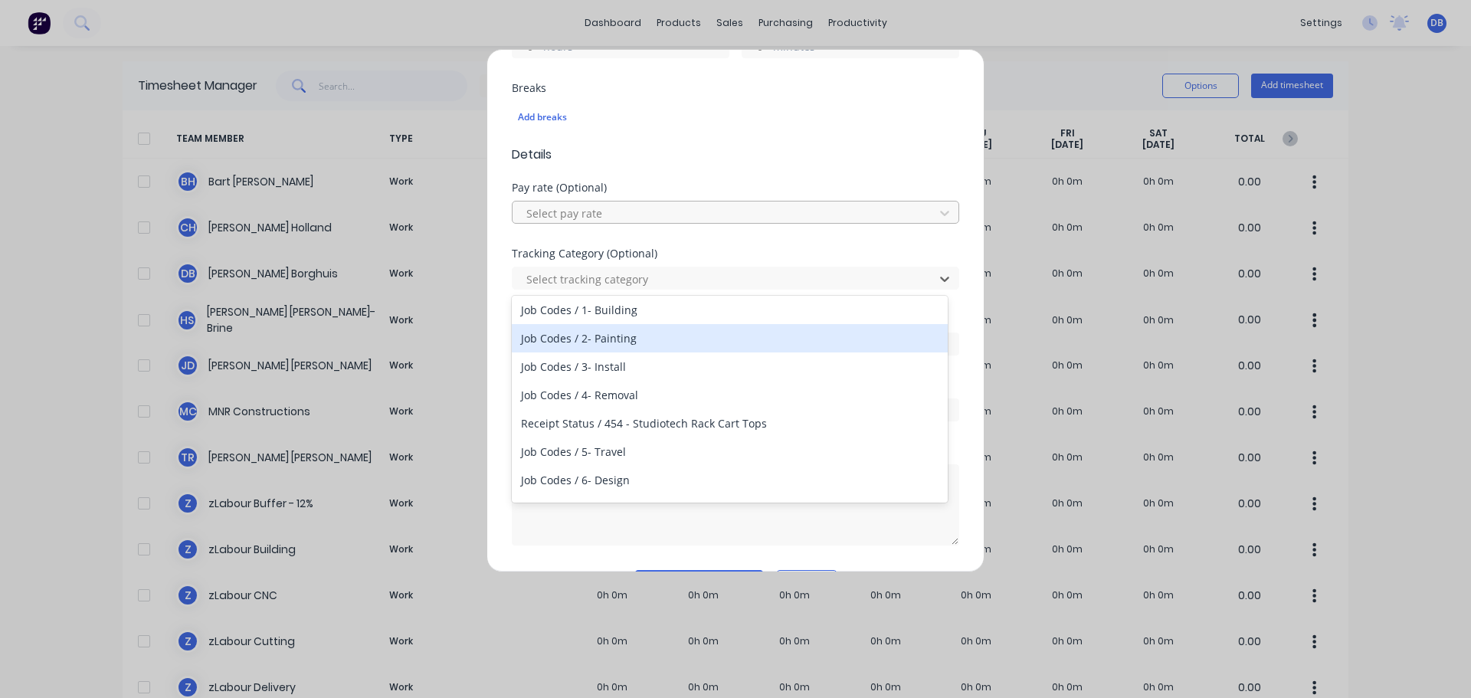
click at [795, 201] on div "Select pay rate" at bounding box center [725, 212] width 411 height 23
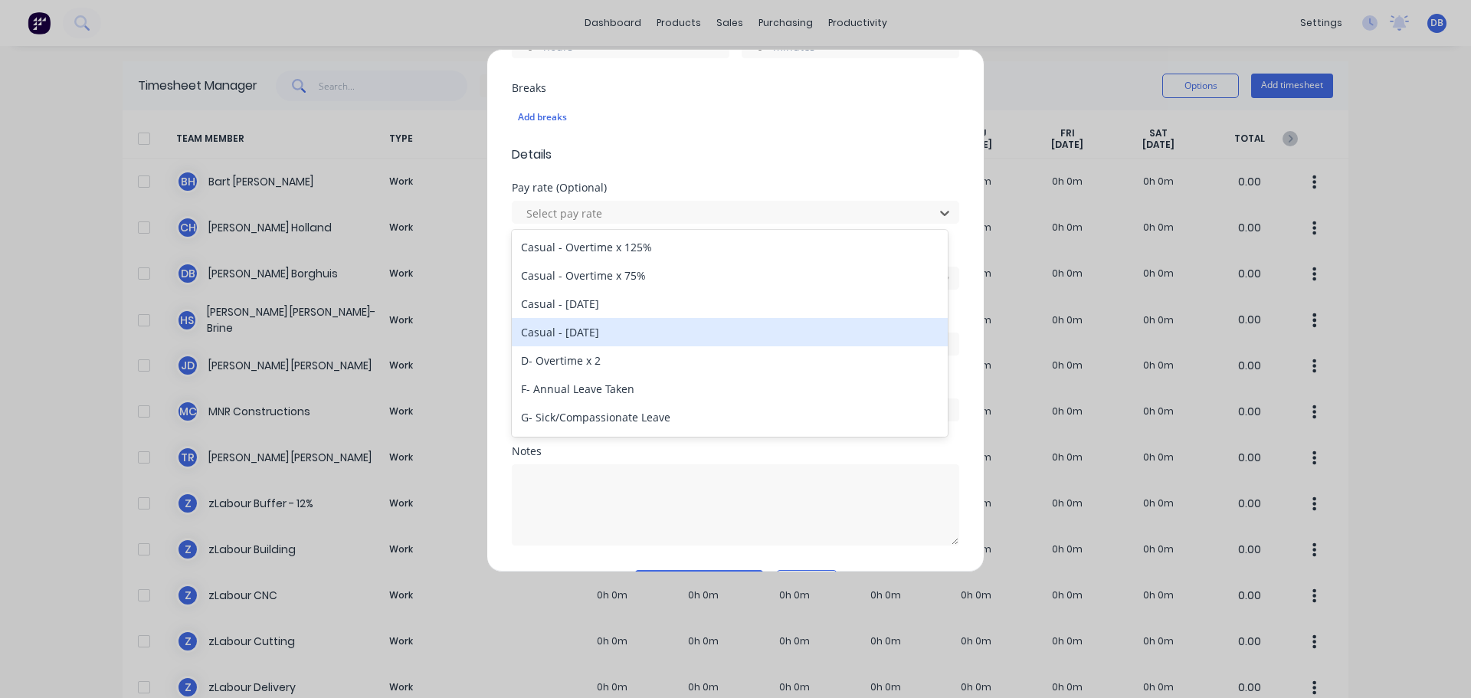
scroll to position [77, 0]
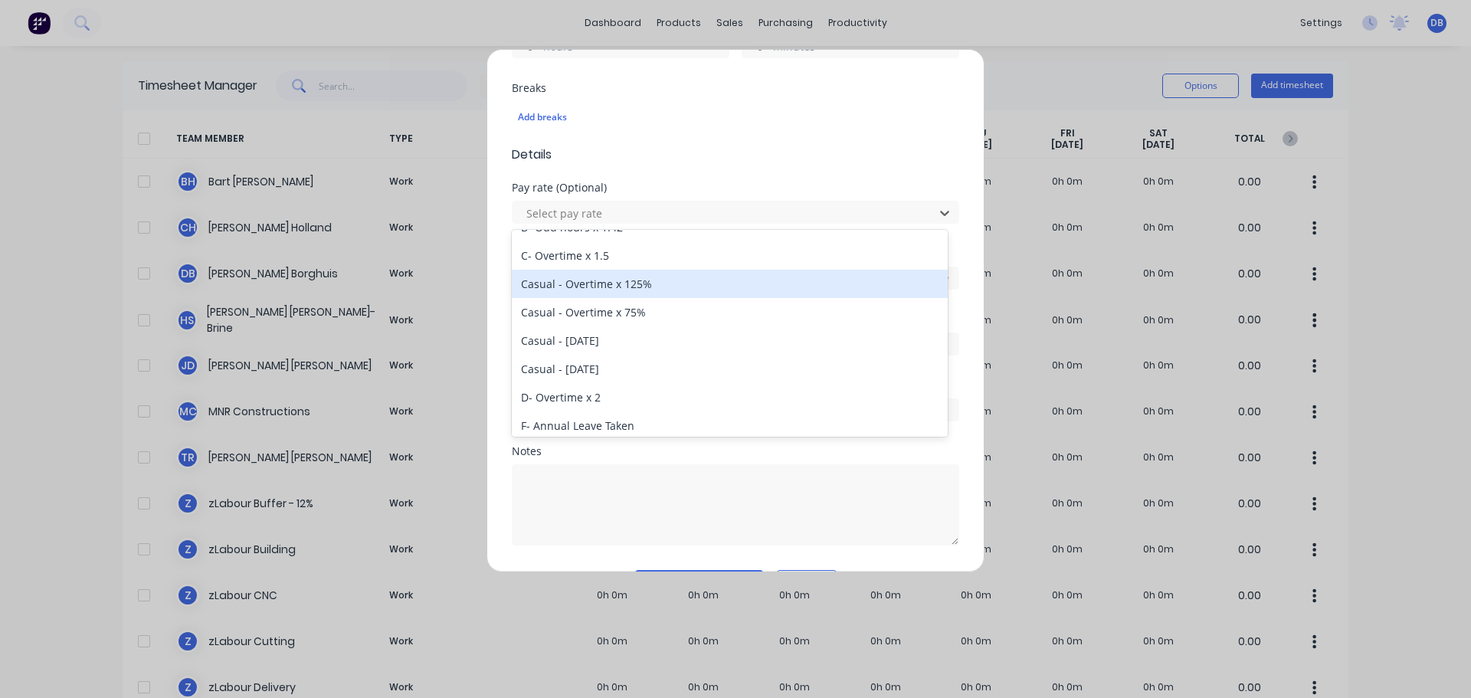
click at [735, 292] on div "Casual - Overtime x 125%" at bounding box center [730, 284] width 436 height 28
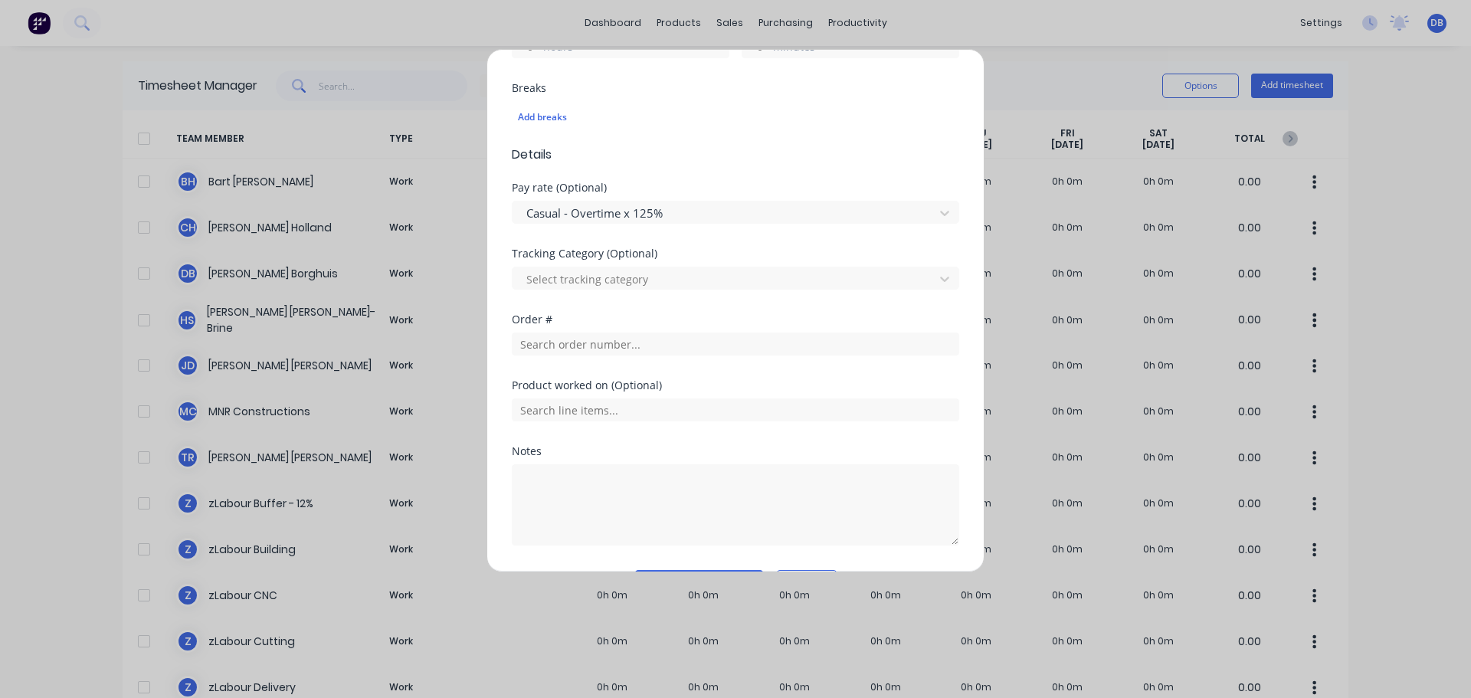
click at [754, 226] on div "Pay rate (Optional) Casual - Overtime x 125%" at bounding box center [735, 215] width 447 height 66
click at [755, 215] on div at bounding box center [725, 213] width 401 height 19
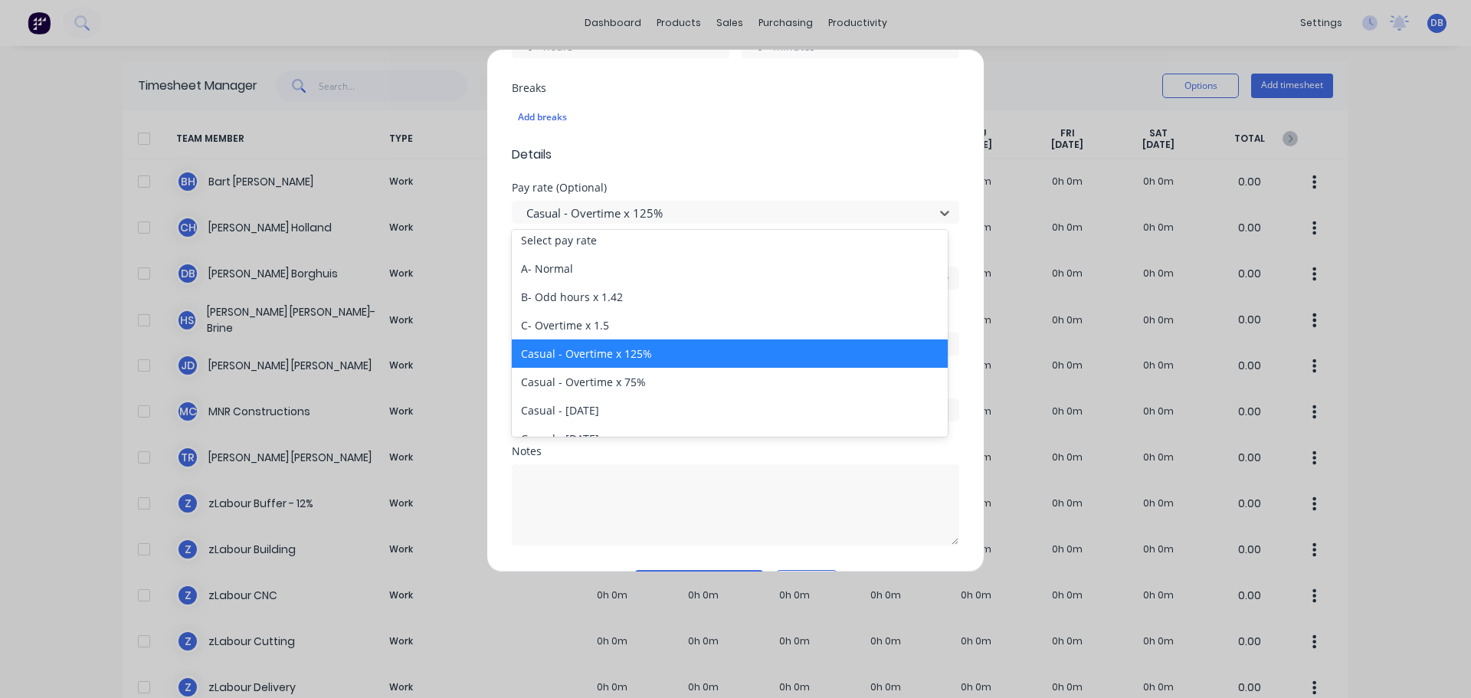
scroll to position [0, 0]
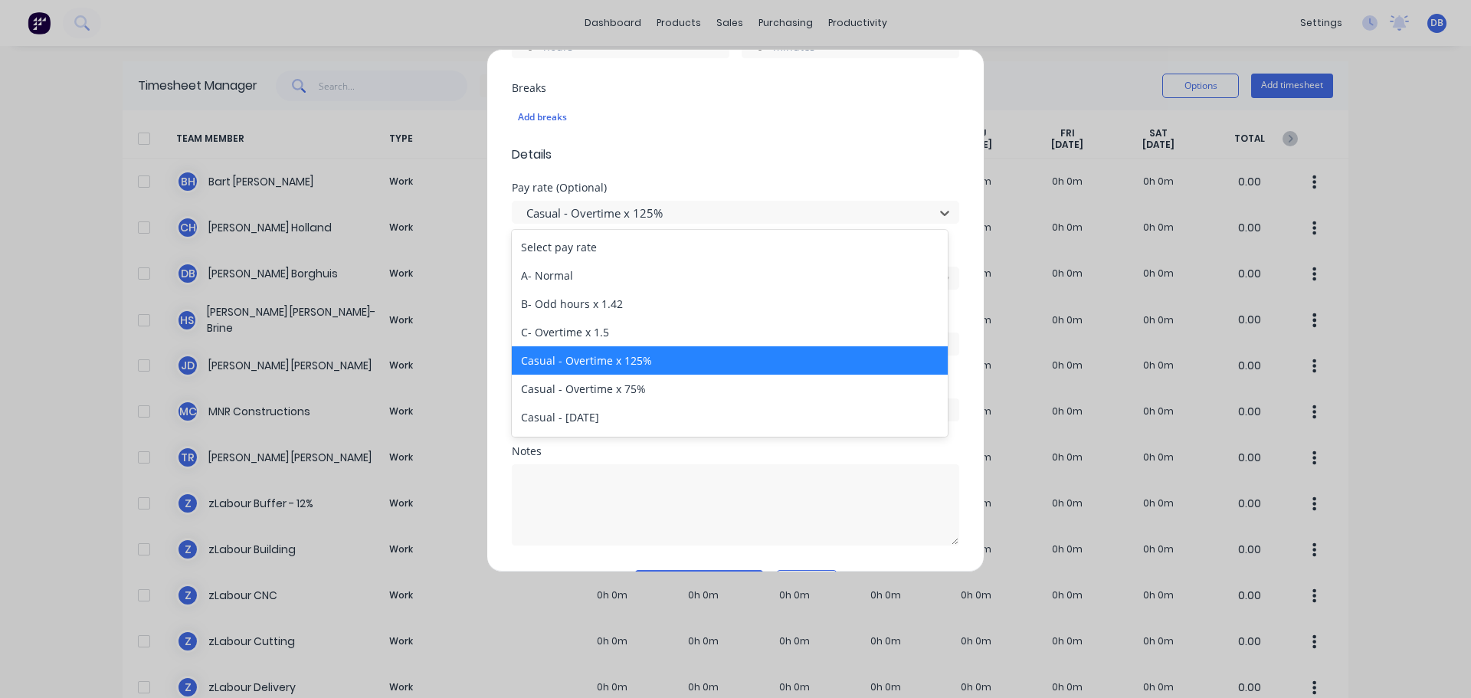
click at [730, 362] on div "Casual - Overtime x 125%" at bounding box center [730, 360] width 436 height 28
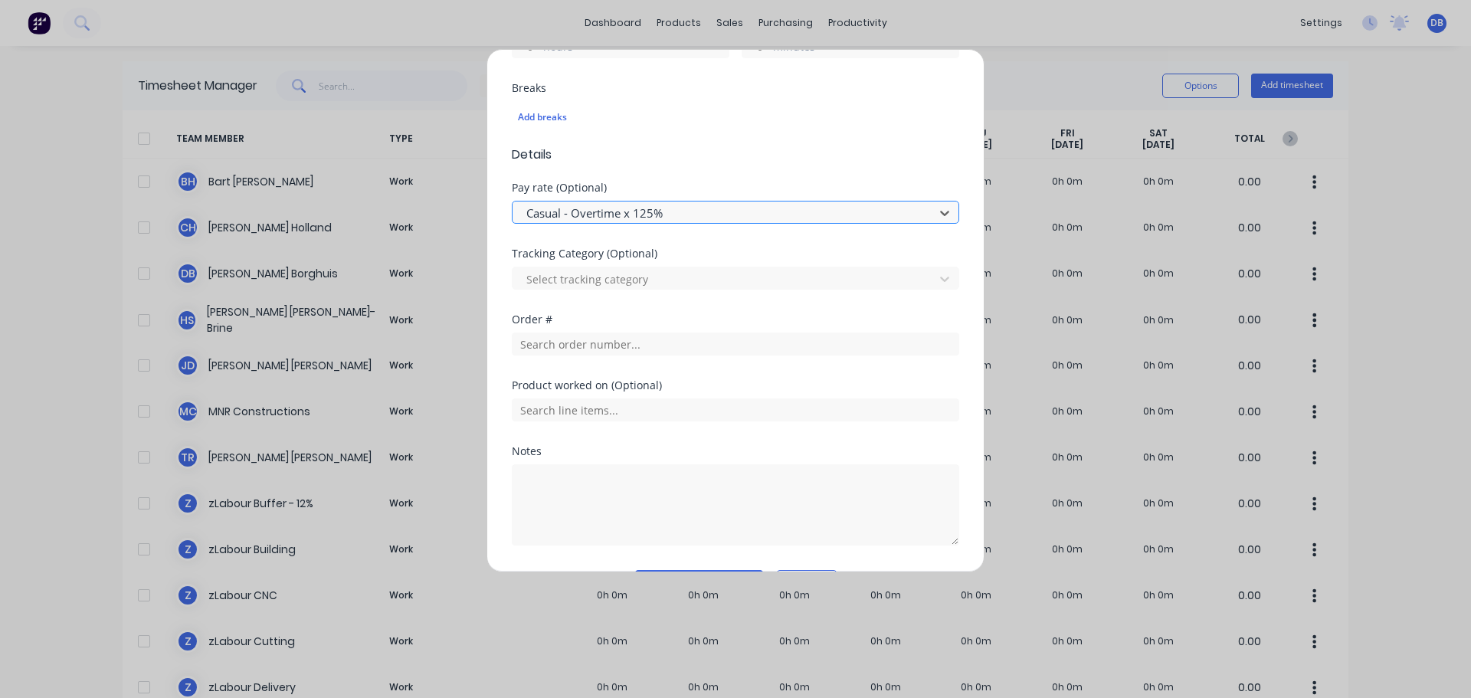
click at [721, 219] on div at bounding box center [725, 213] width 401 height 19
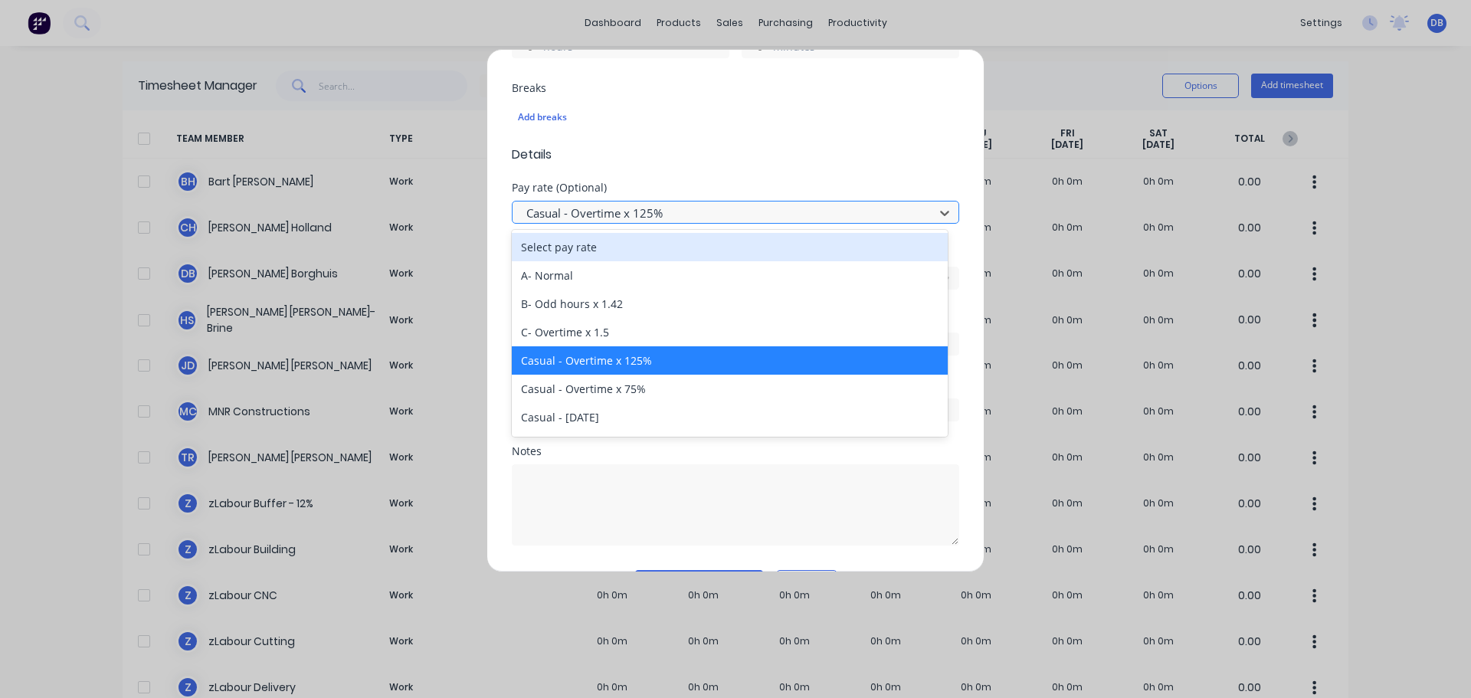
click at [721, 219] on div at bounding box center [725, 213] width 401 height 19
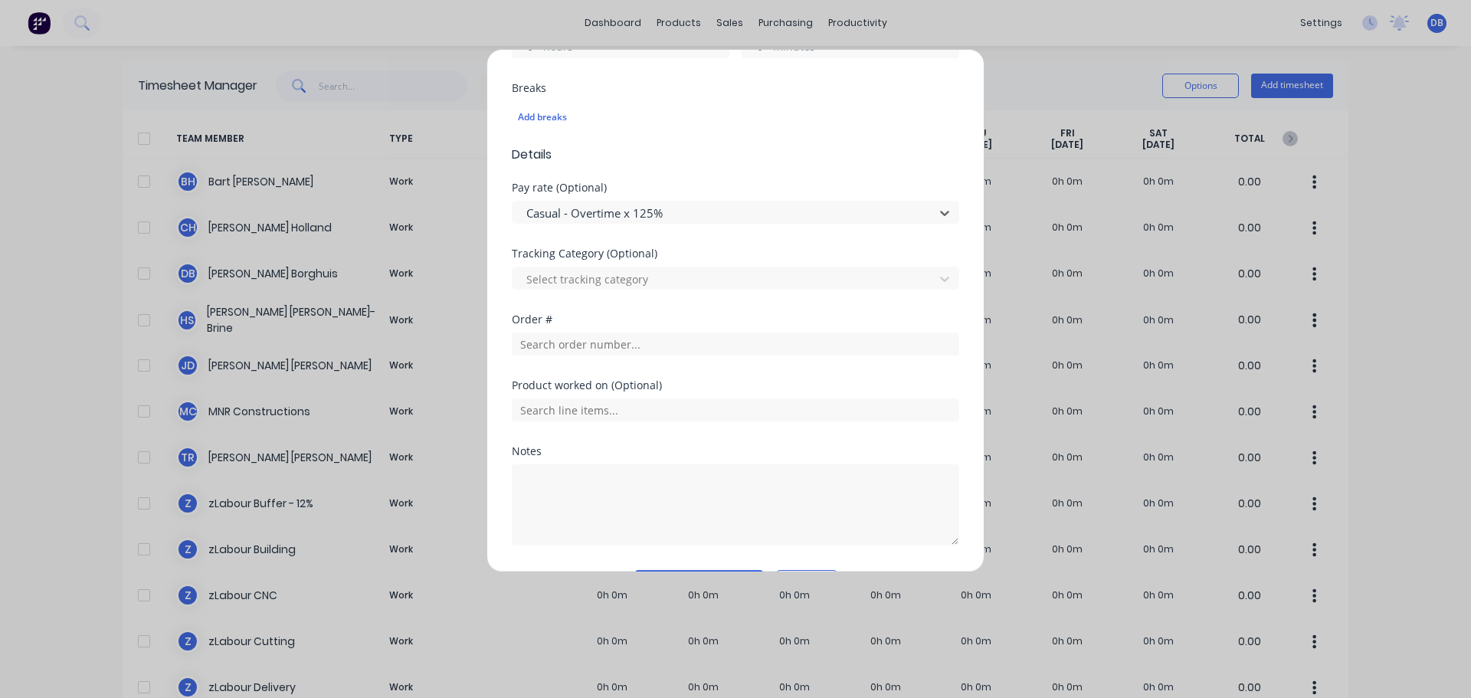
click at [747, 129] on div "Add breaks" at bounding box center [735, 117] width 447 height 32
click at [748, 127] on div "Add breaks" at bounding box center [735, 117] width 447 height 32
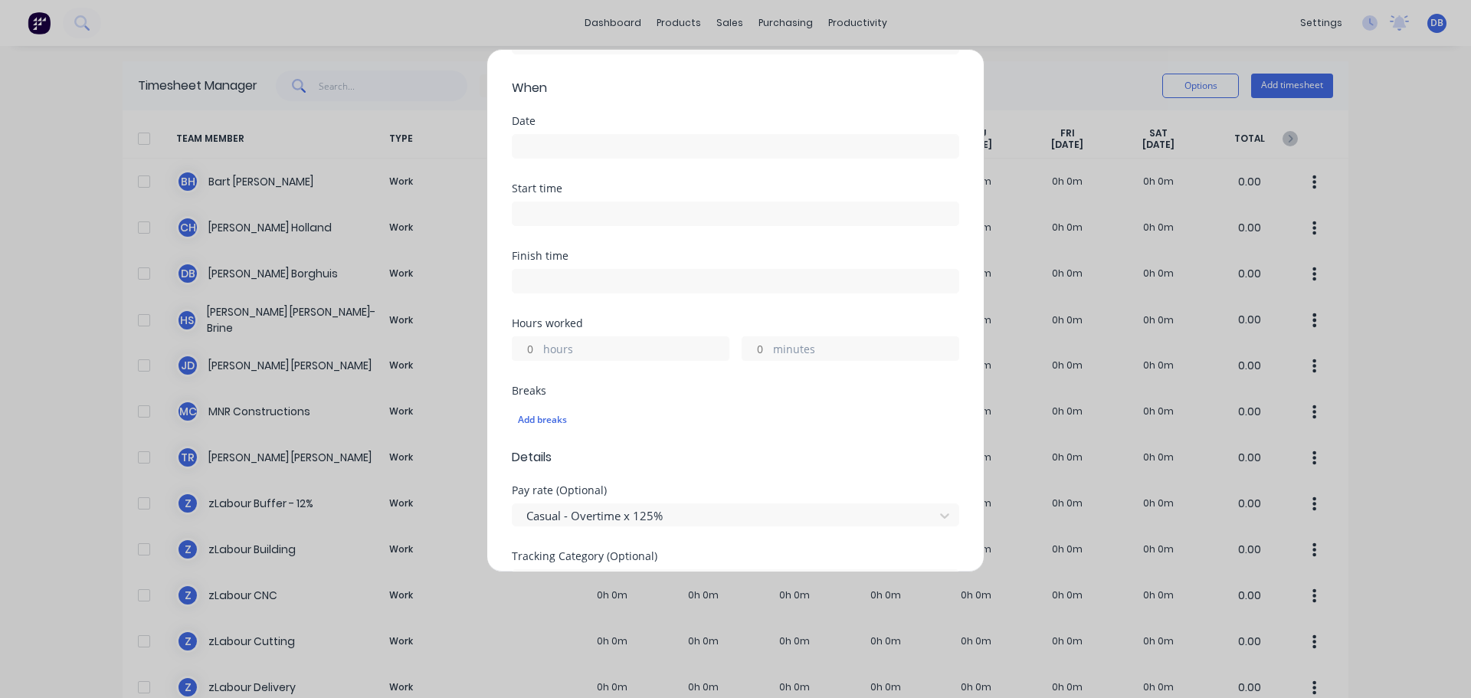
scroll to position [504, 0]
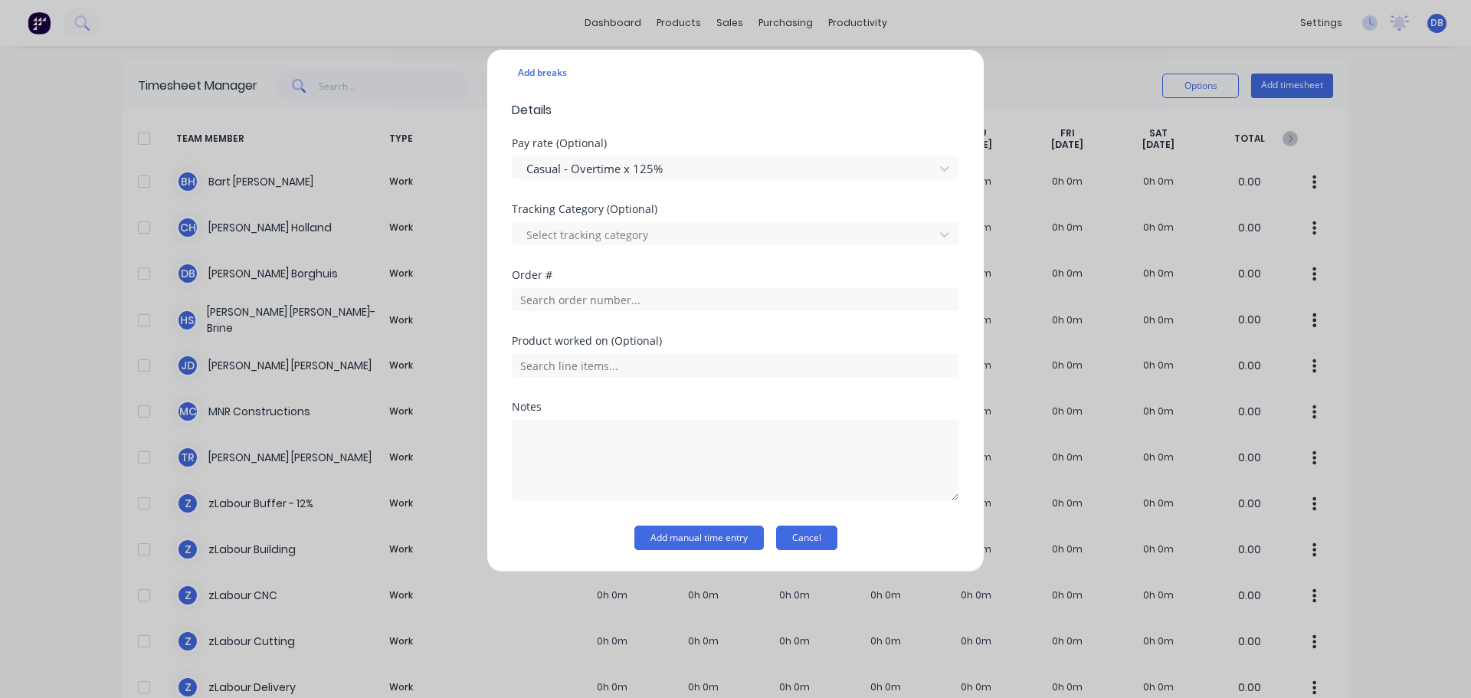
click at [820, 539] on button "Cancel" at bounding box center [806, 538] width 61 height 25
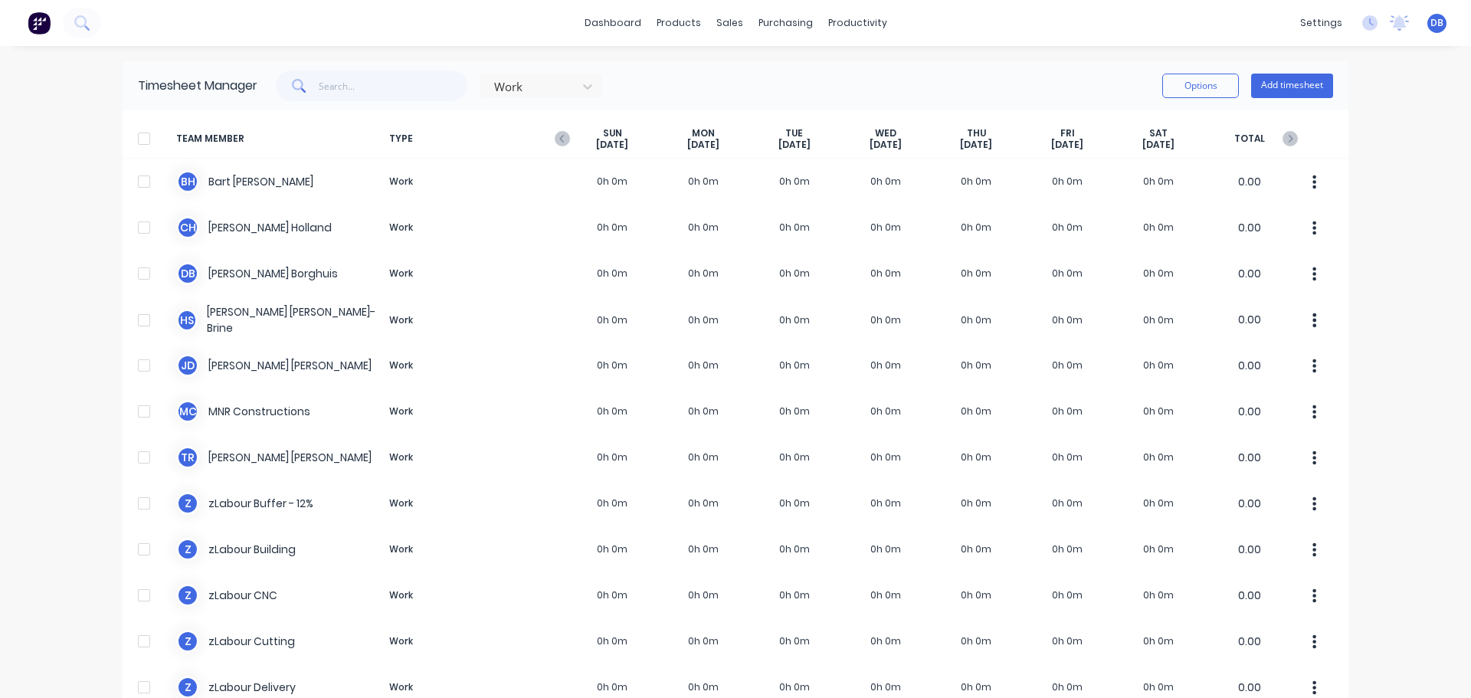
click at [766, 79] on div "Work Options Add timesheet" at bounding box center [795, 85] width 1076 height 31
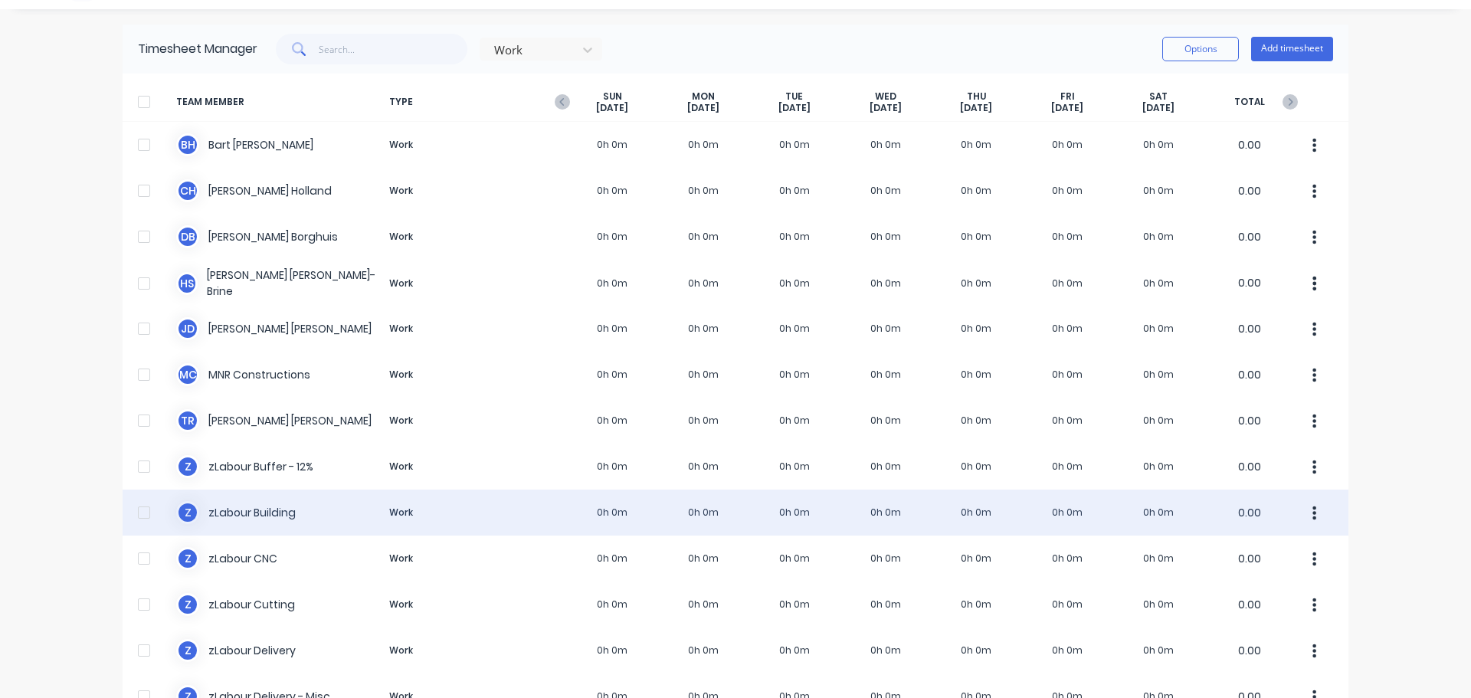
scroll to position [0, 0]
